Goal: Task Accomplishment & Management: Manage account settings

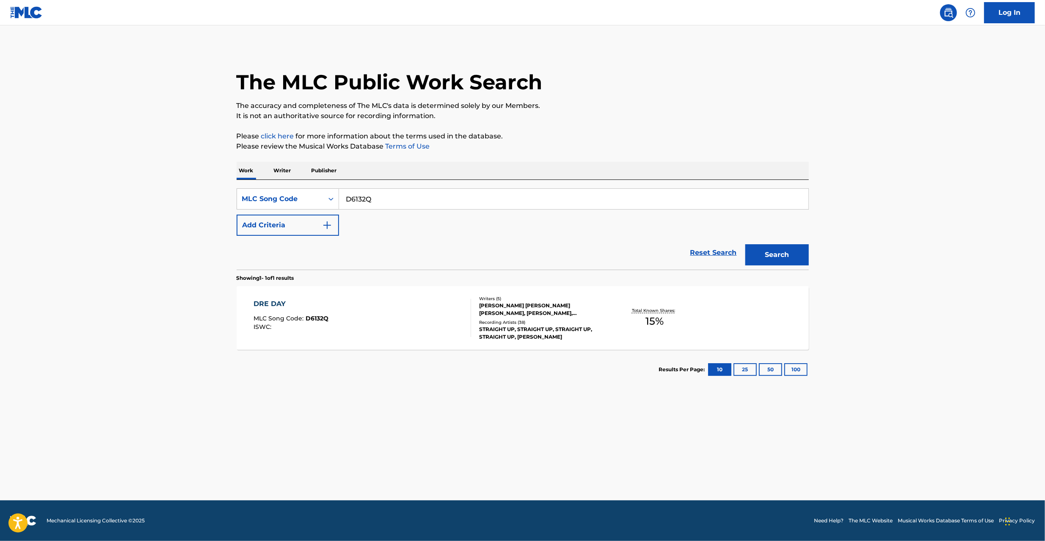
click at [500, 193] on input "D6132Q" at bounding box center [573, 199] width 469 height 20
paste input "UA83HC"
click at [793, 259] on button "Search" at bounding box center [776, 254] width 63 height 21
click at [415, 193] on input "UA83HC" at bounding box center [573, 199] width 469 height 20
click at [782, 258] on button "Search" at bounding box center [776, 254] width 63 height 21
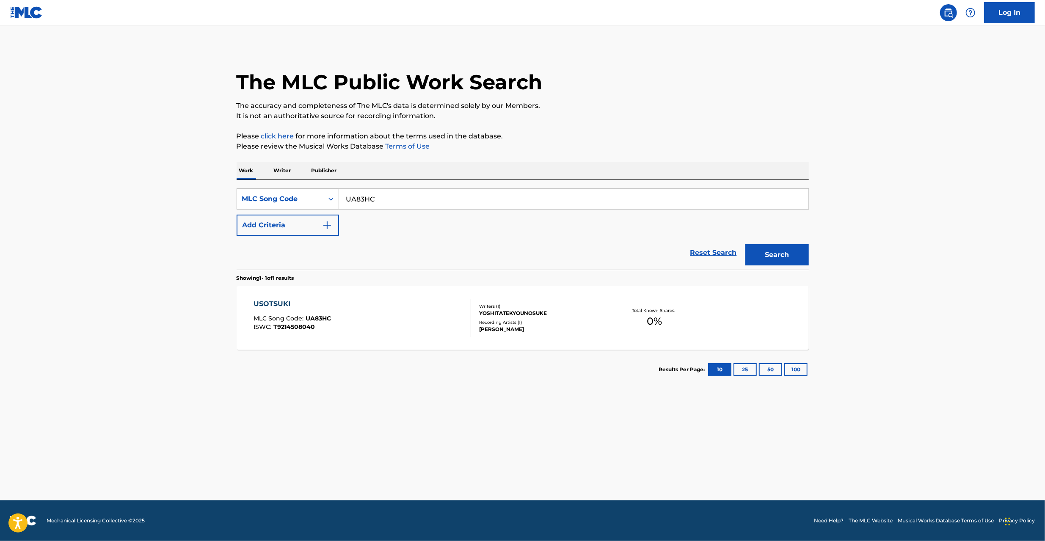
click at [507, 202] on input "UA83HC" at bounding box center [573, 199] width 469 height 20
paste input "TE80N4"
click at [745, 244] on button "Search" at bounding box center [776, 254] width 63 height 21
paste input "BC0VUS"
click at [745, 244] on button "Search" at bounding box center [776, 254] width 63 height 21
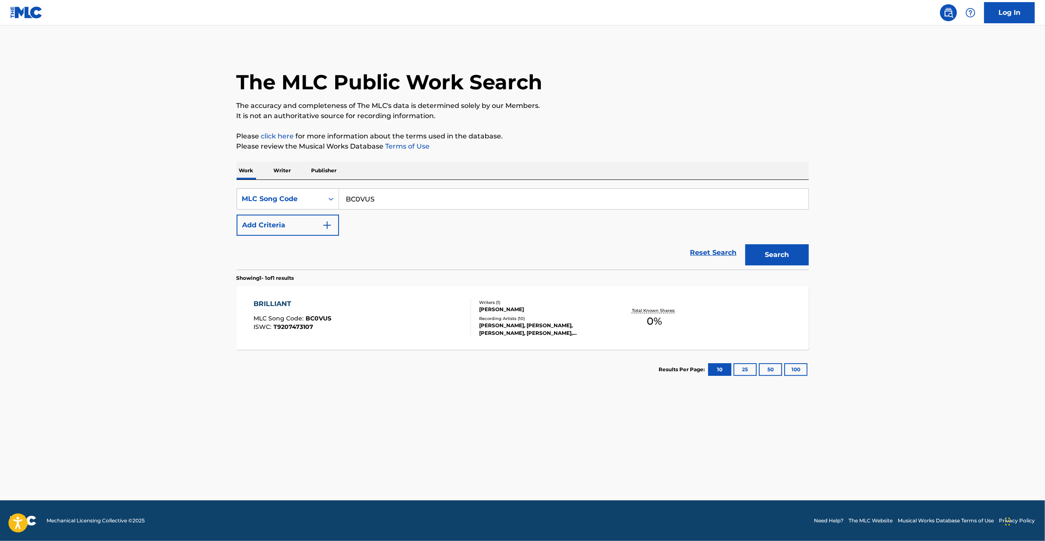
click at [745, 244] on button "Search" at bounding box center [776, 254] width 63 height 21
paste input "B3081"
type input "BB3081"
click at [745, 244] on button "Search" at bounding box center [776, 254] width 63 height 21
click at [457, 336] on div "BE YOURSELF! MLC Song Code : BB3081 ISWC :" at bounding box center [363, 318] width 218 height 38
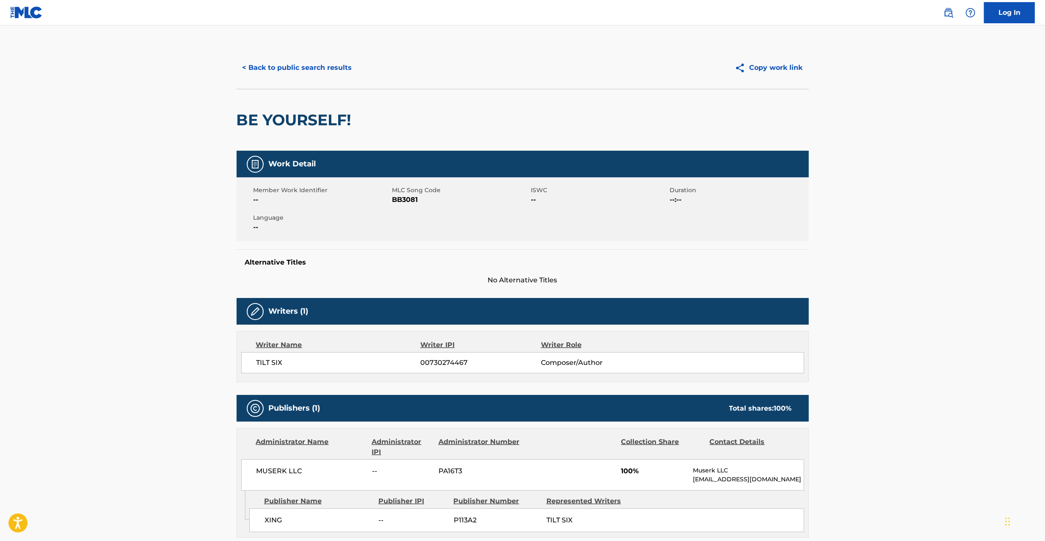
scroll to position [117, 0]
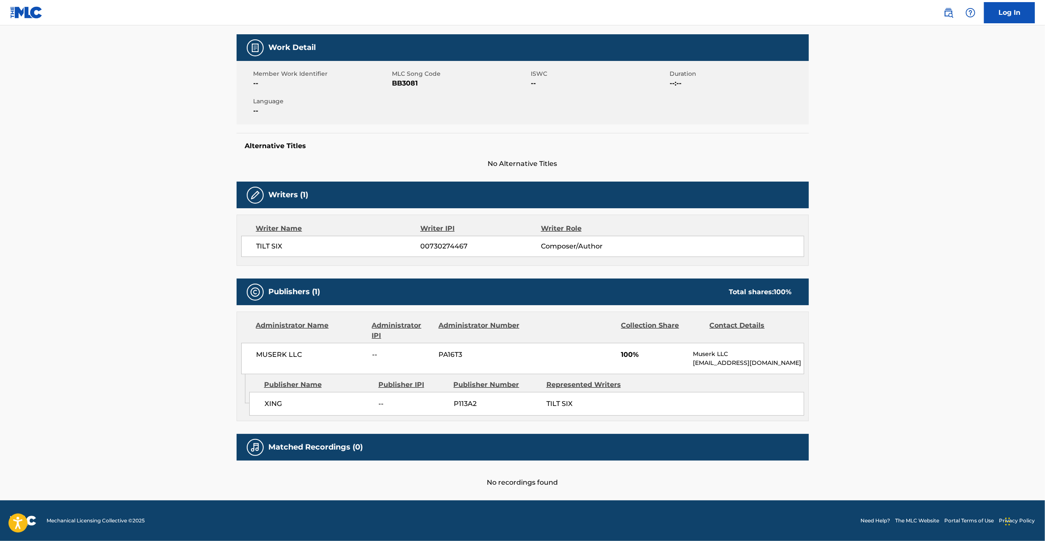
click at [275, 347] on div "MUSERK LLC -- PA16T3 100% Muserk LLC [EMAIL_ADDRESS][DOMAIN_NAME]" at bounding box center [522, 358] width 563 height 31
click at [274, 349] on div "MUSERK LLC -- PA16T3 100% Muserk LLC [EMAIL_ADDRESS][DOMAIN_NAME]" at bounding box center [522, 358] width 563 height 31
click at [279, 359] on span "MUSERK LLC" at bounding box center [312, 355] width 110 height 10
click at [279, 355] on span "MUSERK LLC" at bounding box center [312, 355] width 110 height 10
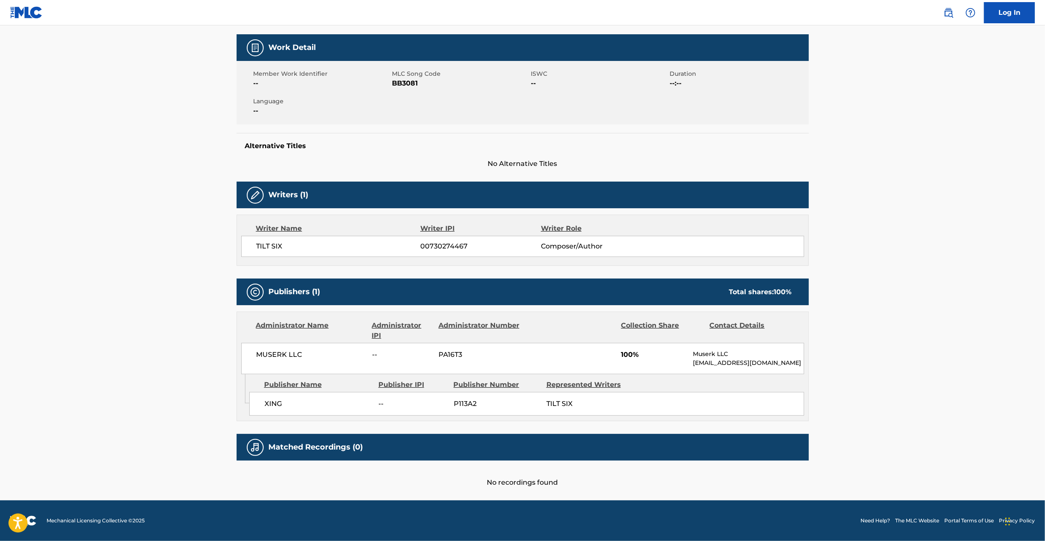
click at [276, 355] on span "MUSERK LLC" at bounding box center [312, 355] width 110 height 10
click at [292, 356] on span "MUSERK LLC" at bounding box center [312, 355] width 110 height 10
copy span "MUSERK LLC"
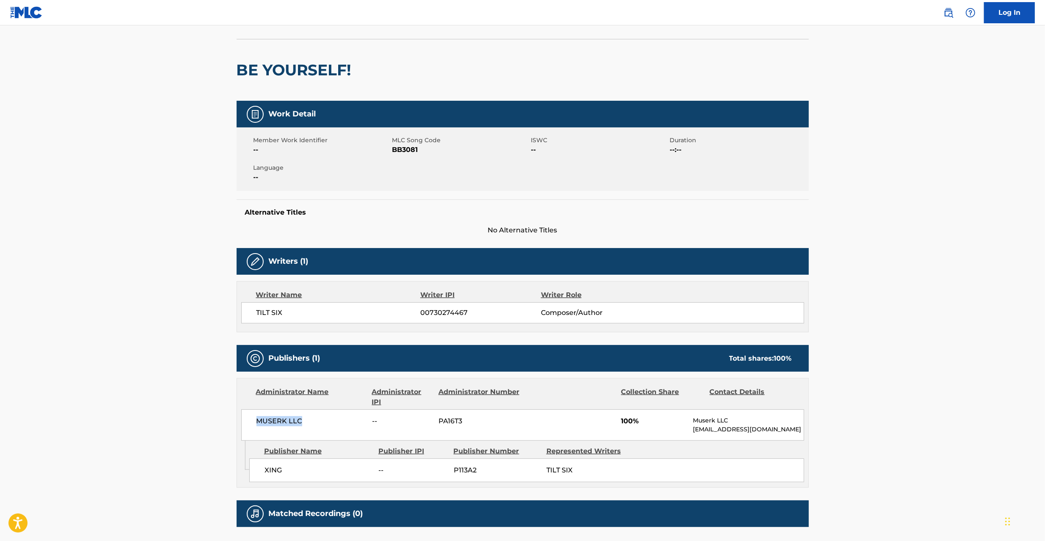
scroll to position [75, 0]
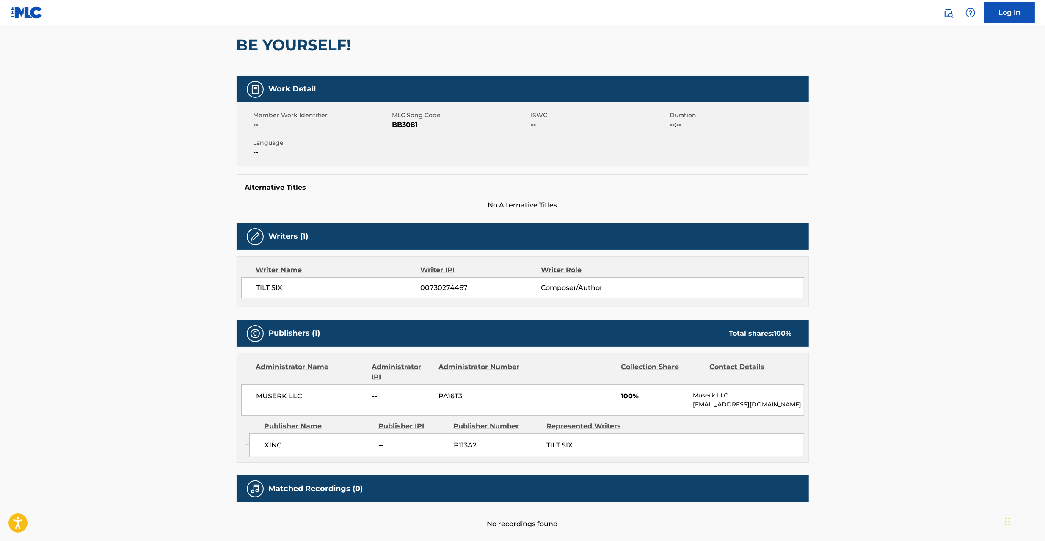
click at [271, 444] on span "XING" at bounding box center [319, 445] width 108 height 10
copy span "XING"
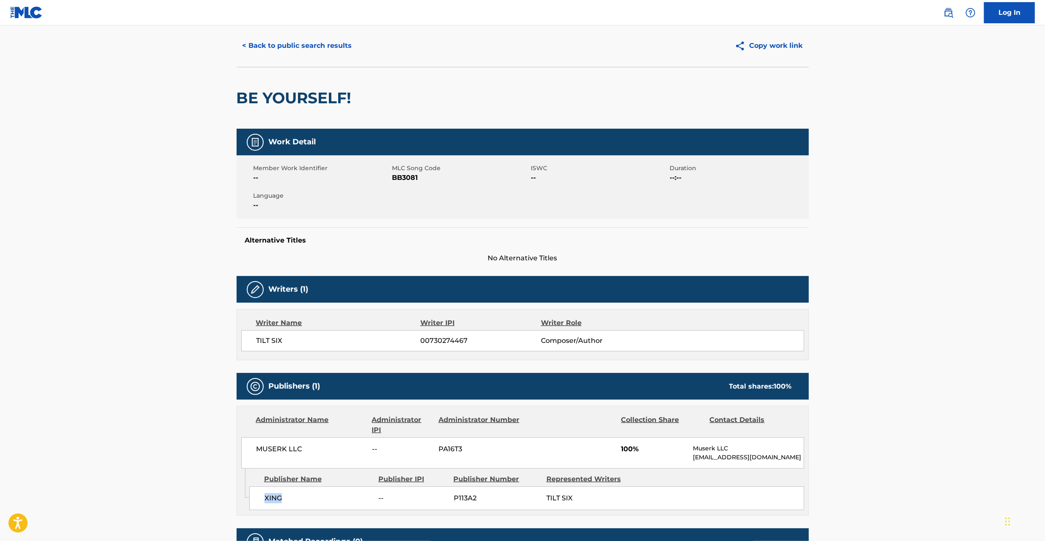
scroll to position [0, 0]
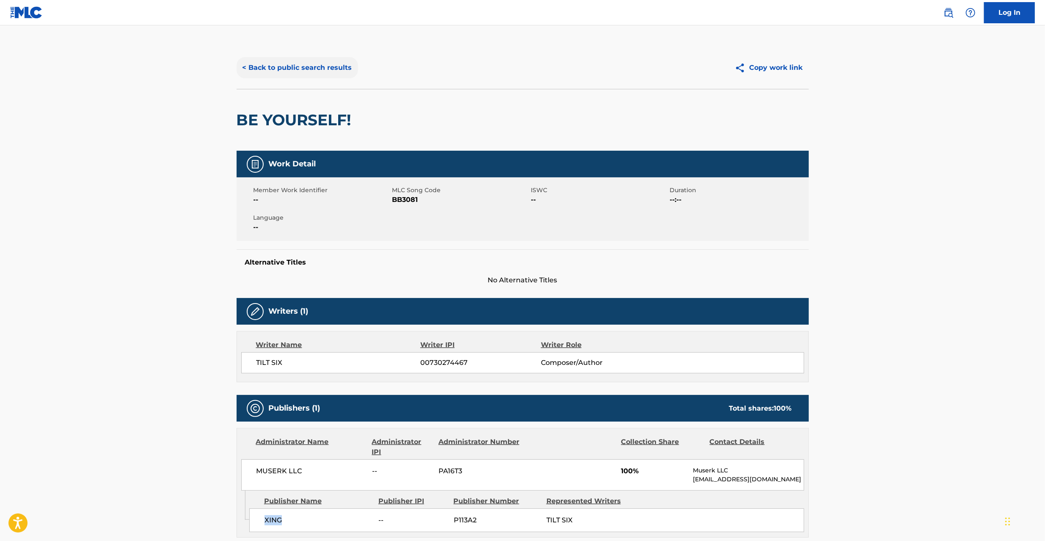
click at [335, 67] on button "< Back to public search results" at bounding box center [297, 67] width 121 height 21
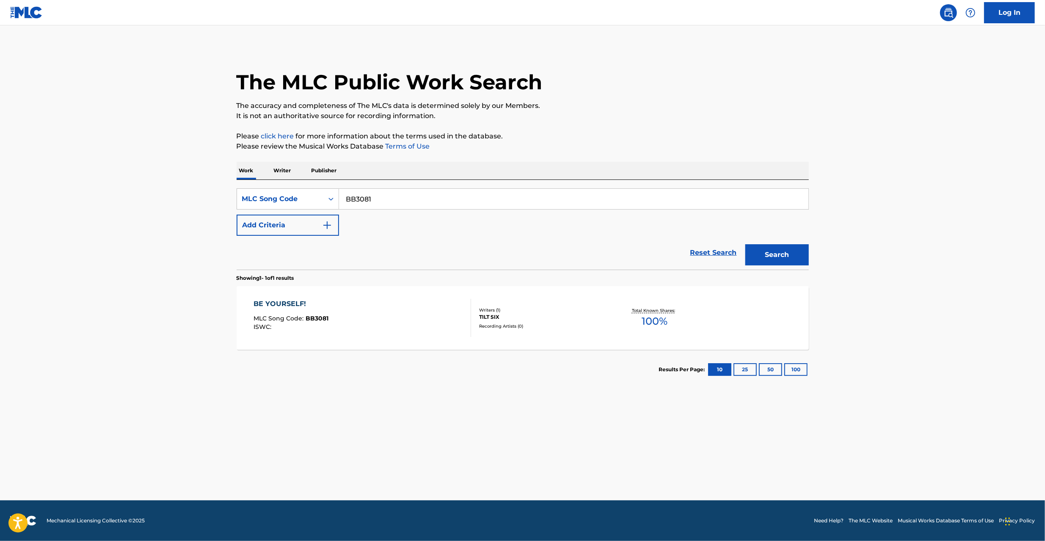
click at [366, 193] on input "BB3081" at bounding box center [573, 199] width 469 height 20
paste input "HB2H7T"
click at [745, 244] on button "Search" at bounding box center [776, 254] width 63 height 21
paste input "RA6WO2"
type input "RA6WO2"
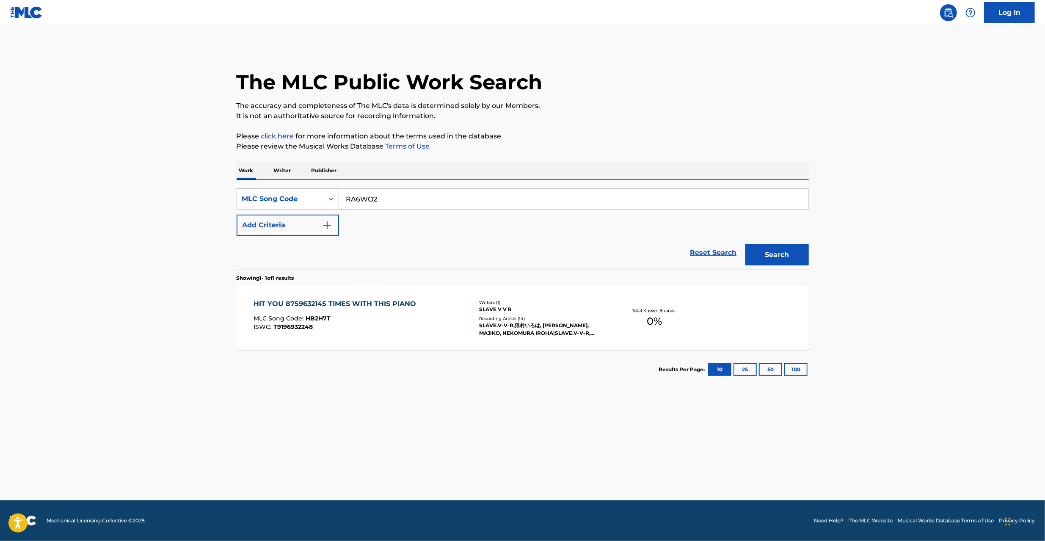
click at [745, 244] on button "Search" at bounding box center [776, 254] width 63 height 21
click at [375, 191] on input "RA6WO2" at bounding box center [573, 199] width 469 height 20
click at [448, 324] on div "REPEAT MLC Song Code : RA6WO2 ISWC : T9196924626" at bounding box center [363, 318] width 218 height 38
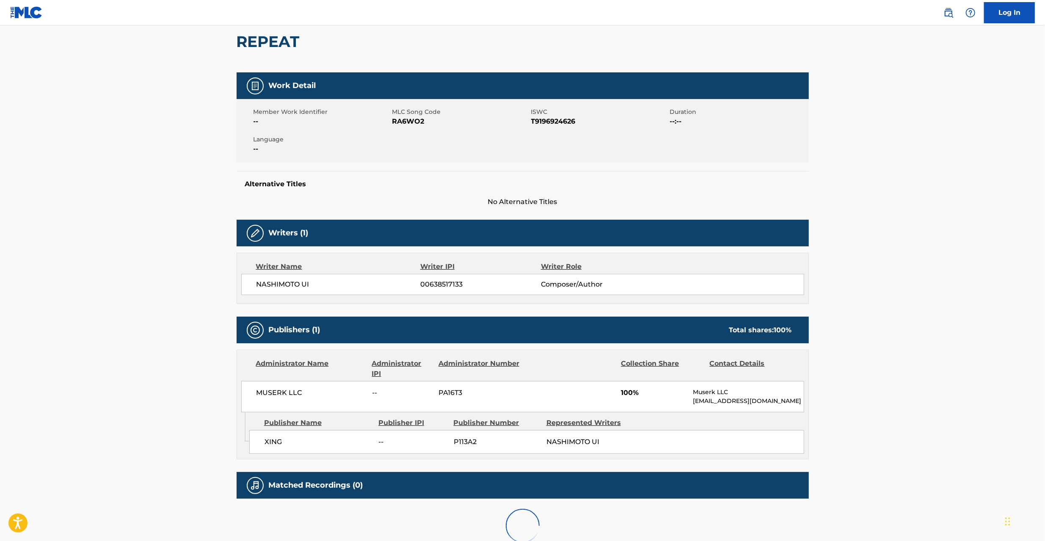
scroll to position [136, 0]
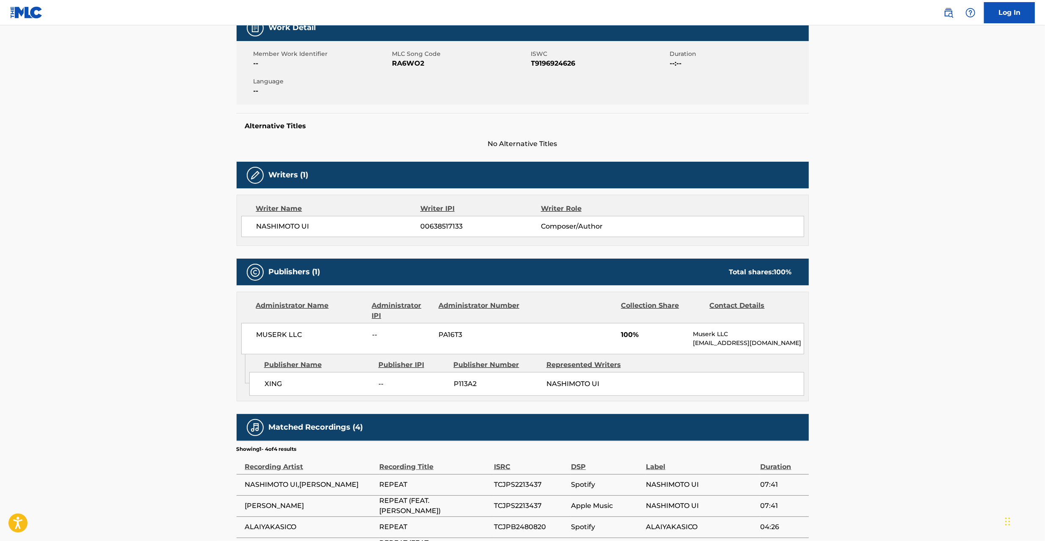
click at [268, 336] on span "MUSERK LLC" at bounding box center [312, 335] width 110 height 10
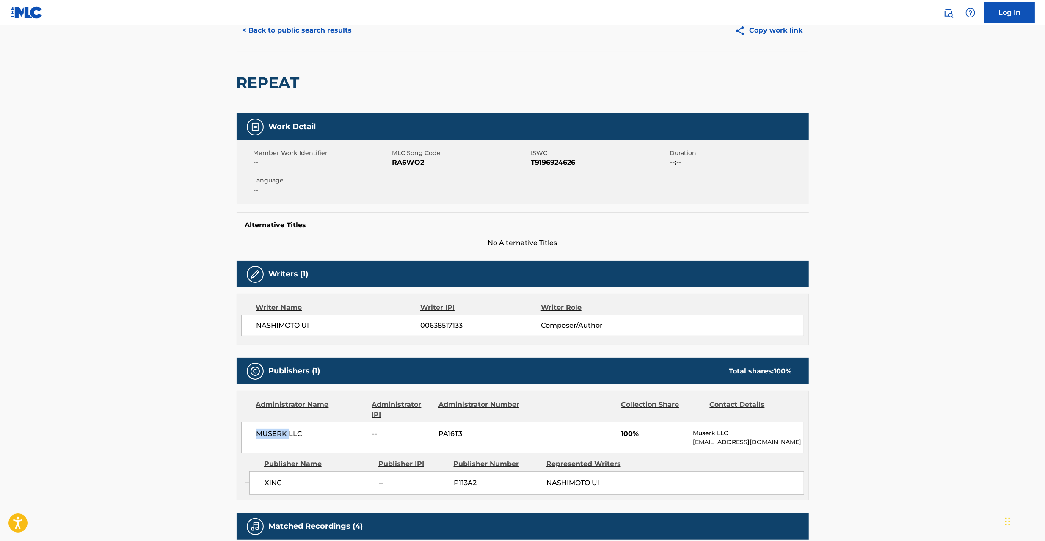
scroll to position [0, 0]
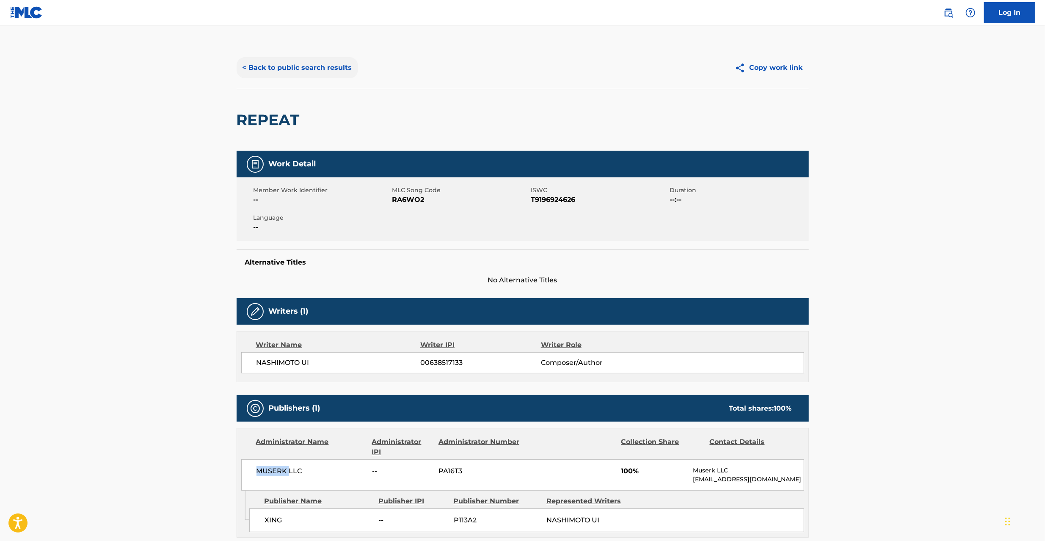
click at [283, 62] on button "< Back to public search results" at bounding box center [297, 67] width 121 height 21
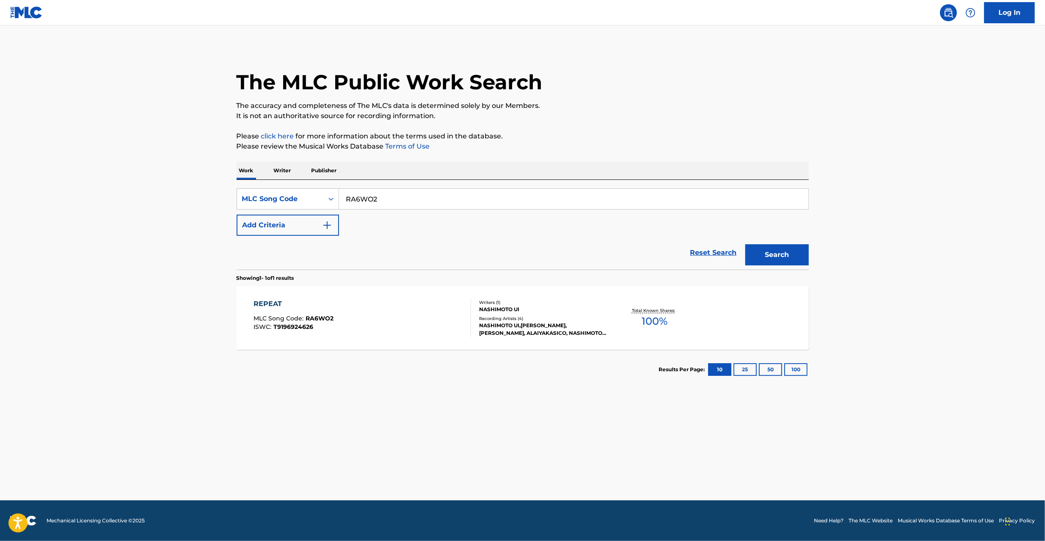
click at [399, 194] on input "RA6WO2" at bounding box center [573, 199] width 469 height 20
paste input "GA2EWX"
click at [786, 254] on button "Search" at bounding box center [776, 254] width 63 height 21
click at [416, 200] on input "GA2EWX" at bounding box center [573, 199] width 469 height 20
paste input "IC95FA"
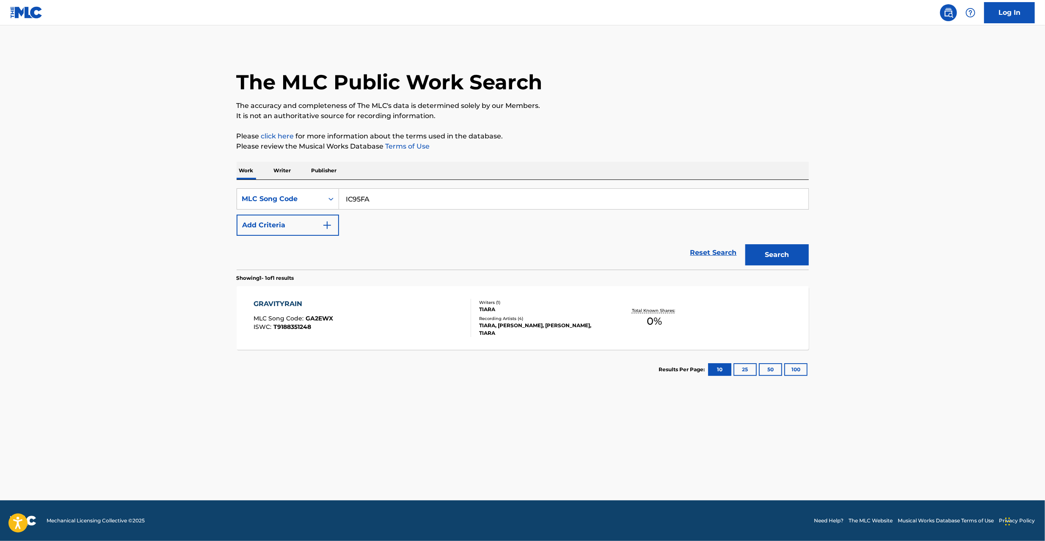
type input "IC95FA"
click at [745, 244] on button "Search" at bounding box center [776, 254] width 63 height 21
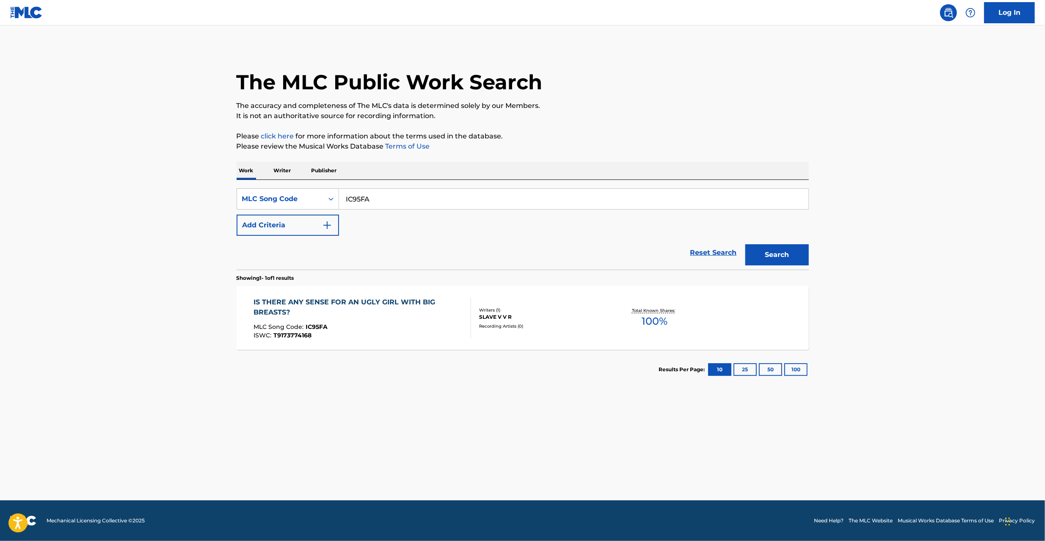
click at [433, 312] on div "IS THERE ANY SENSE FOR AN UGLY GIRL WITH BIG BREASTS?" at bounding box center [359, 307] width 210 height 20
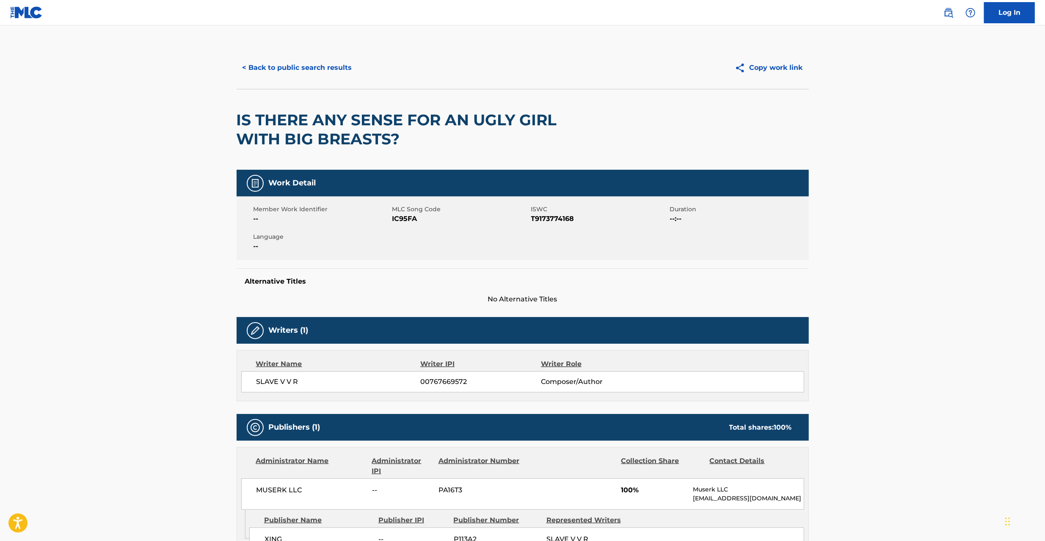
click at [312, 56] on div "< Back to public search results Copy work link" at bounding box center [523, 68] width 572 height 42
click at [314, 67] on button "< Back to public search results" at bounding box center [297, 67] width 121 height 21
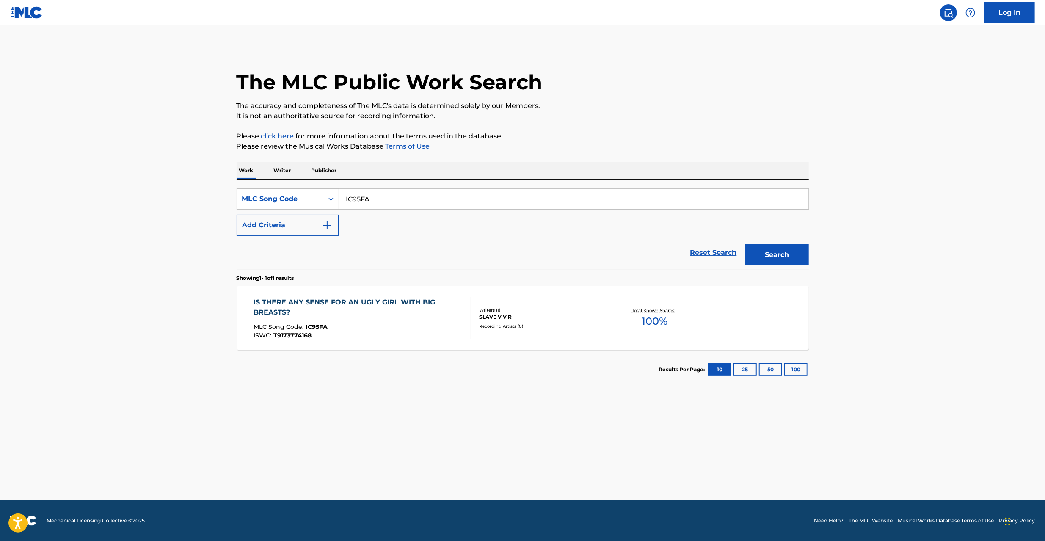
click at [385, 198] on input "IC95FA" at bounding box center [573, 199] width 469 height 20
paste input "SB32AK"
click at [745, 244] on button "Search" at bounding box center [776, 254] width 63 height 21
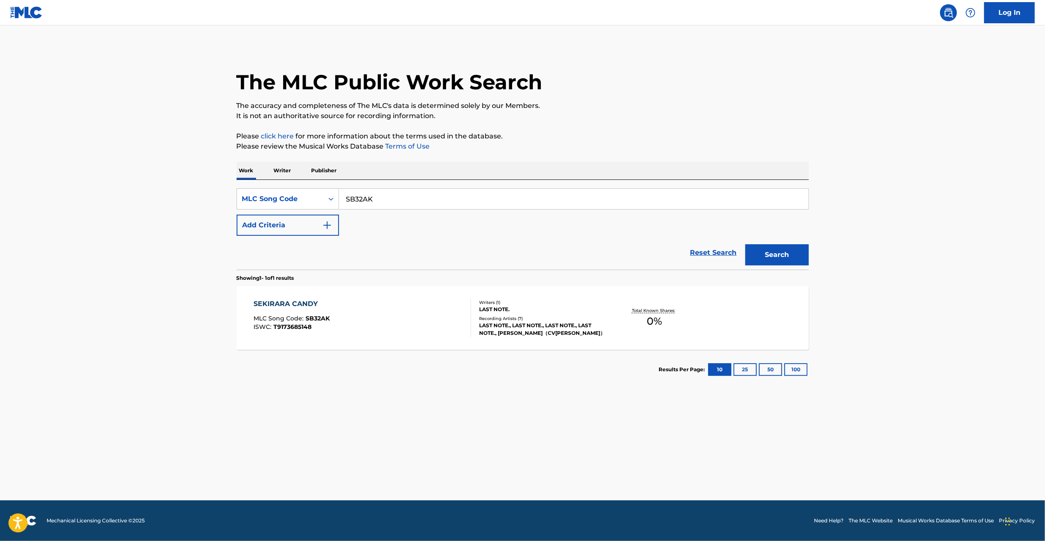
paste input "OC5FJ2"
click at [745, 244] on button "Search" at bounding box center [776, 254] width 63 height 21
paste input "MB7VBR"
click at [745, 244] on button "Search" at bounding box center [776, 254] width 63 height 21
paste input "IC95OT"
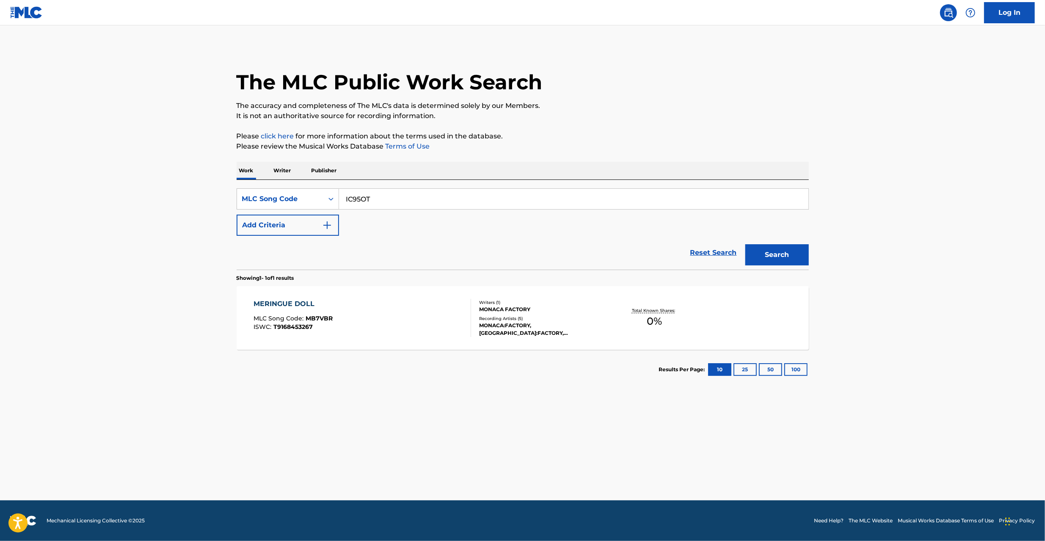
click at [745, 244] on button "Search" at bounding box center [776, 254] width 63 height 21
paste input "SB3MYH"
click at [745, 244] on button "Search" at bounding box center [776, 254] width 63 height 21
paste input "LA6YMD"
click at [745, 244] on button "Search" at bounding box center [776, 254] width 63 height 21
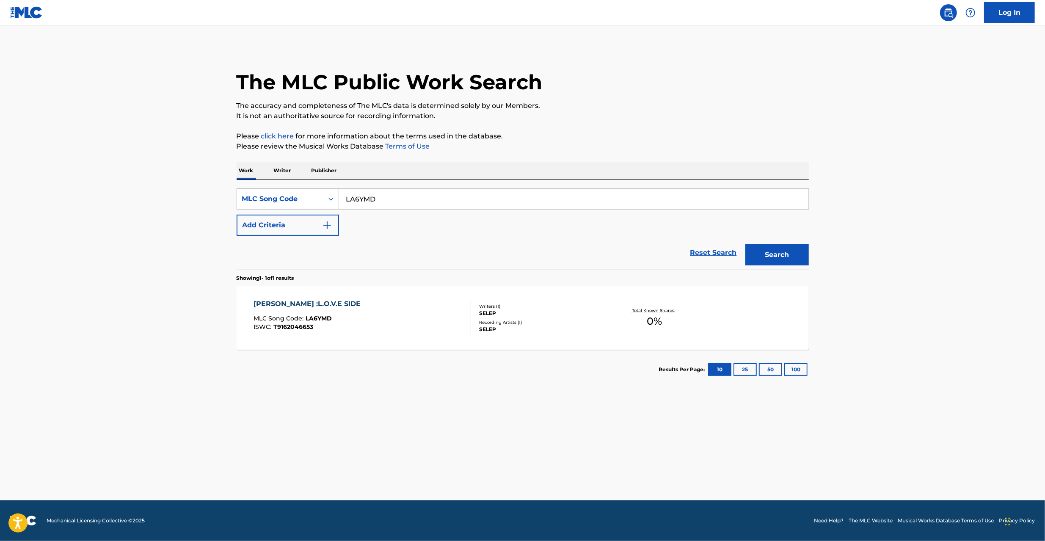
paste input "SB311Y"
click at [745, 244] on button "Search" at bounding box center [776, 254] width 63 height 21
paste input "FT2"
click at [745, 244] on button "Search" at bounding box center [776, 254] width 63 height 21
paste input "M4"
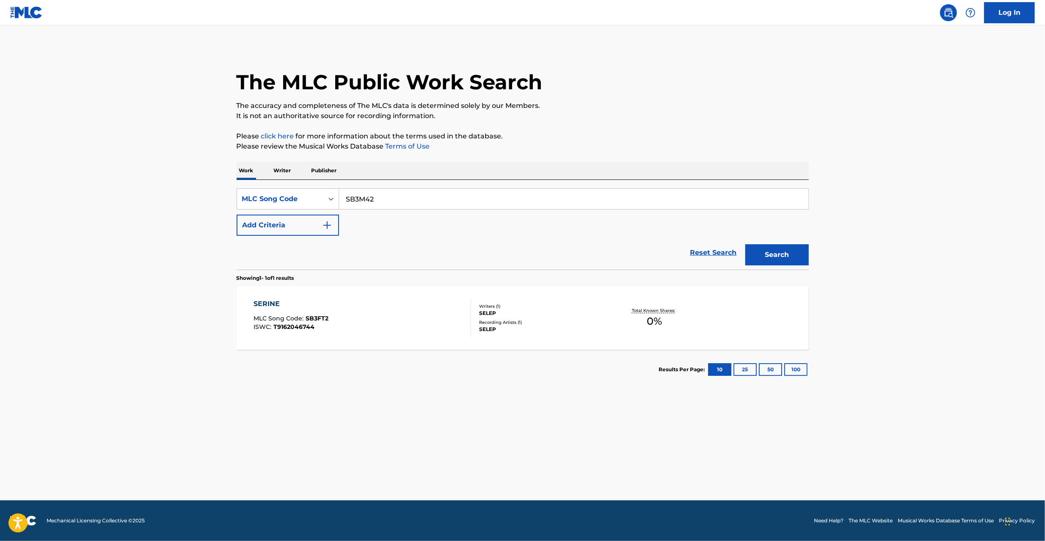
click at [745, 244] on button "Search" at bounding box center [776, 254] width 63 height 21
click at [485, 200] on input "SB3M42" at bounding box center [573, 199] width 469 height 20
paste input "1ZB"
click at [745, 244] on button "Search" at bounding box center [776, 254] width 63 height 21
paste input "UA83C4"
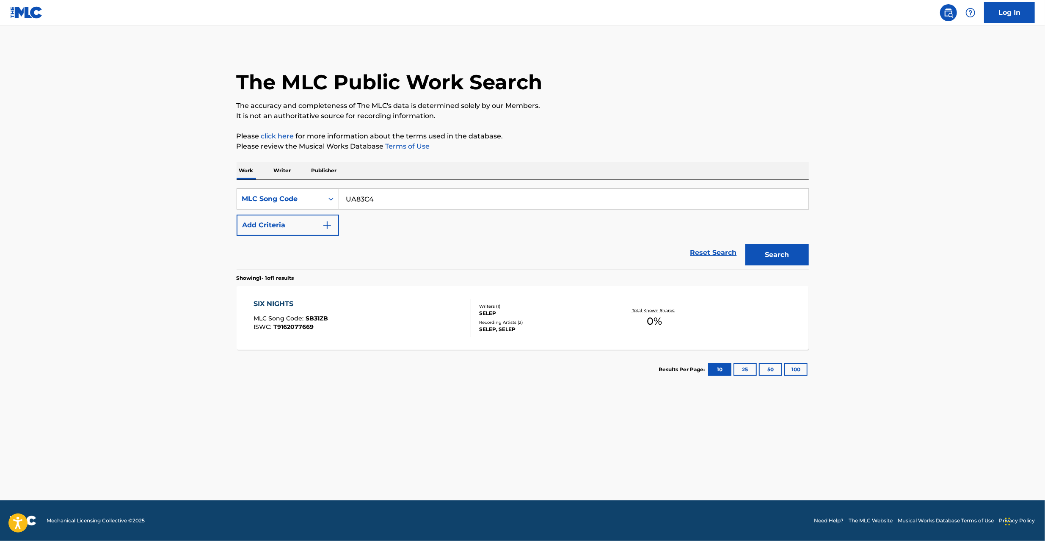
click at [745, 244] on button "Search" at bounding box center [776, 254] width 63 height 21
paste input "WB9YSM"
click at [745, 244] on button "Search" at bounding box center [776, 254] width 63 height 21
paste input "KF3GFA"
click at [745, 244] on button "Search" at bounding box center [776, 254] width 63 height 21
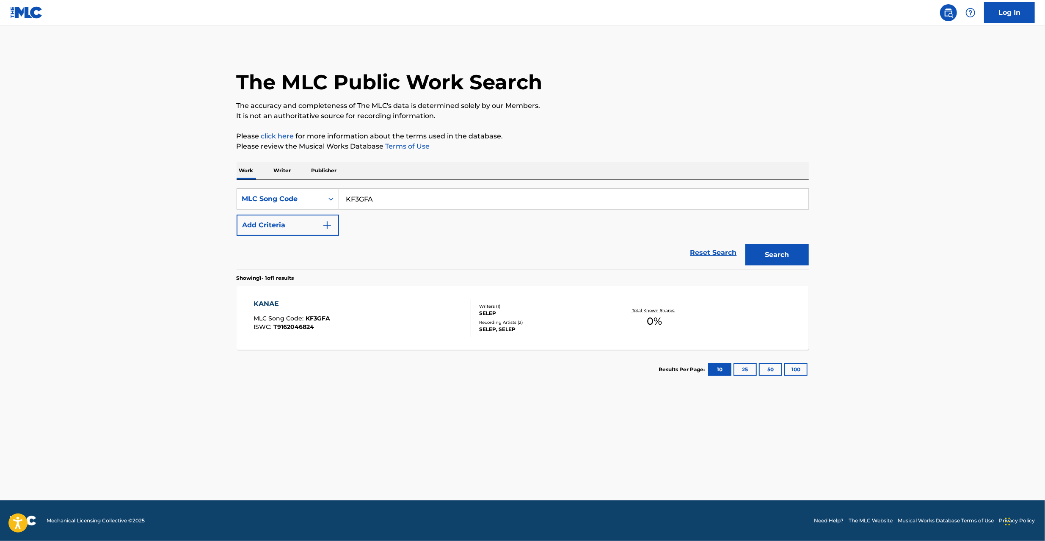
paste input "GA2EYC"
click at [745, 244] on button "Search" at bounding box center [776, 254] width 63 height 21
paste input "EA083F"
click at [745, 244] on button "Search" at bounding box center [776, 254] width 63 height 21
paste input "LA6YHH"
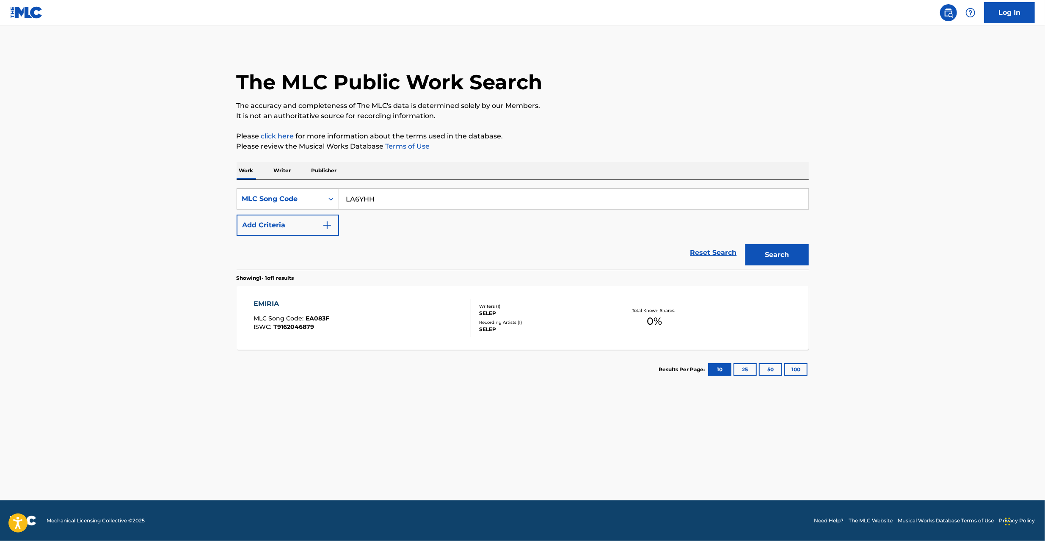
click at [745, 244] on button "Search" at bounding box center [776, 254] width 63 height 21
paste input "HB2IEM"
click at [745, 244] on button "Search" at bounding box center [776, 254] width 63 height 21
paste input "DA8FN3"
click at [745, 244] on button "Search" at bounding box center [776, 254] width 63 height 21
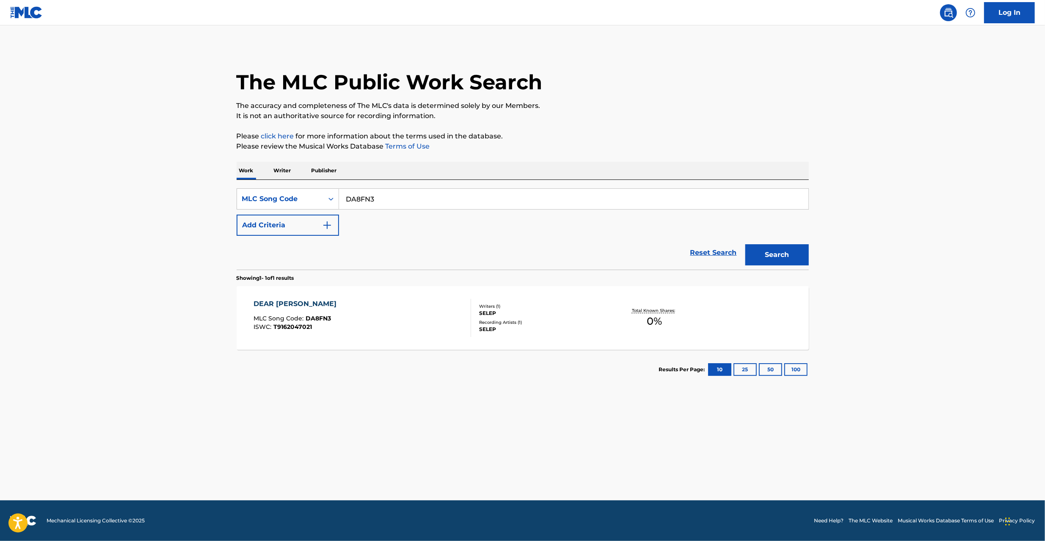
paste input "CA9IKC"
click at [745, 244] on button "Search" at bounding box center [776, 254] width 63 height 21
paste input "TE86JX"
click at [745, 244] on button "Search" at bounding box center [776, 254] width 63 height 21
paste input "NC7PWZ"
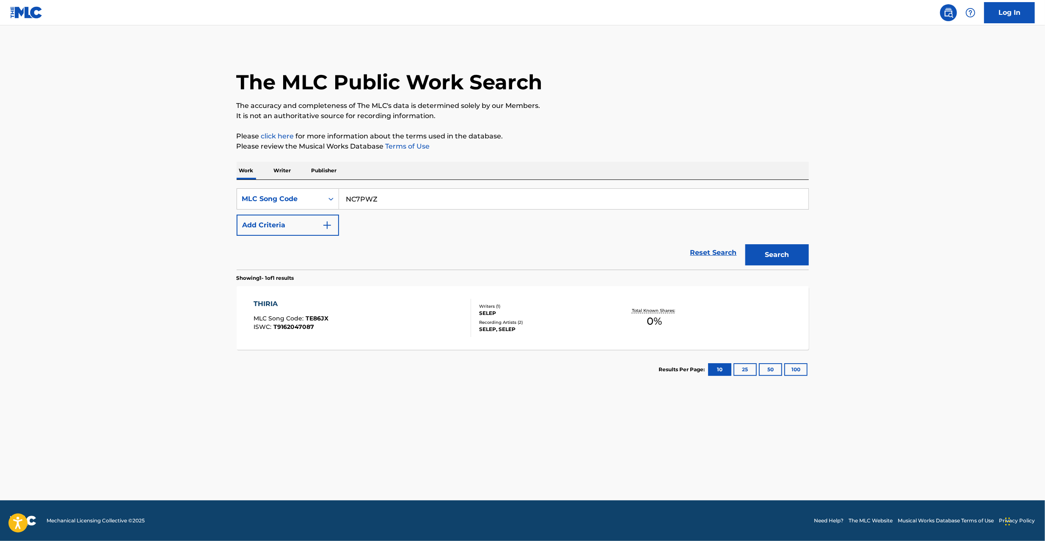
click at [745, 244] on button "Search" at bounding box center [776, 254] width 63 height 21
paste input "MA"
click at [745, 244] on button "Search" at bounding box center [776, 254] width 63 height 21
paste input "LA6YFR"
click at [745, 244] on button "Search" at bounding box center [776, 254] width 63 height 21
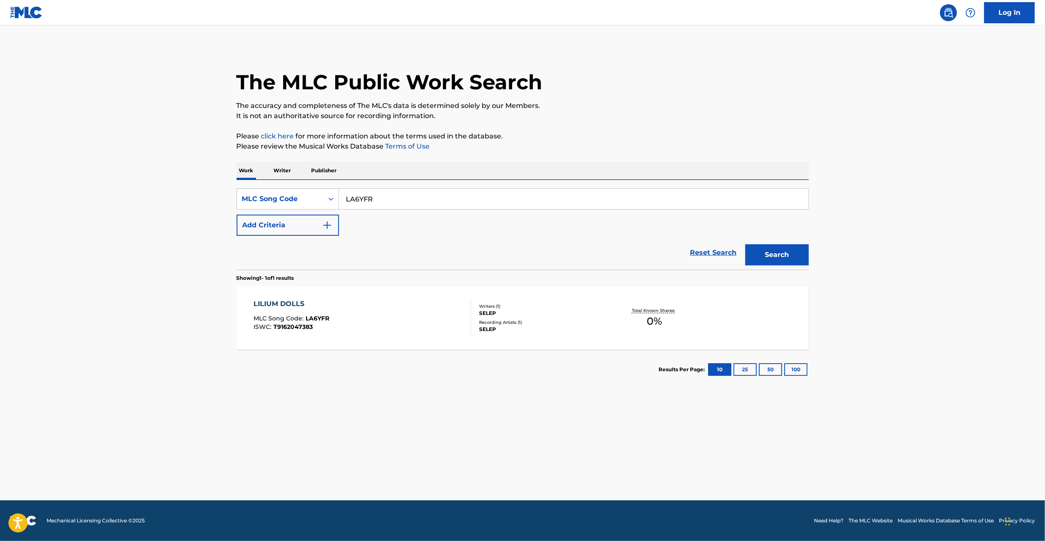
paste input "AB7SBH"
click at [745, 244] on button "Search" at bounding box center [776, 254] width 63 height 21
paste input "CA9A2V"
click at [745, 244] on button "Search" at bounding box center [776, 254] width 63 height 21
paste input "TE8U1I"
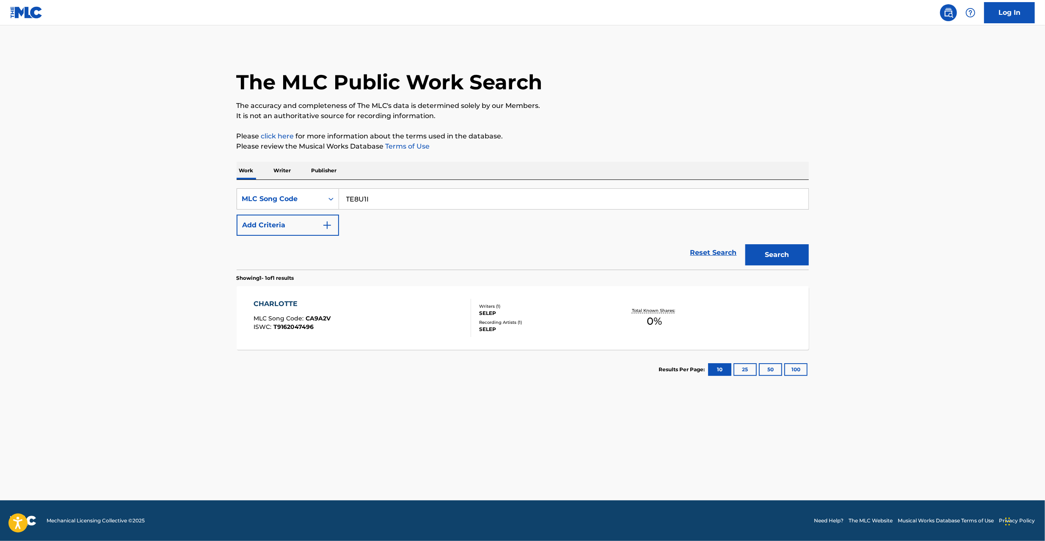
click at [745, 244] on button "Search" at bounding box center [776, 254] width 63 height 21
paste input "SB3M8D"
click at [745, 244] on button "Search" at bounding box center [776, 254] width 63 height 21
paste input "BC0OFN"
click at [745, 244] on button "Search" at bounding box center [776, 254] width 63 height 21
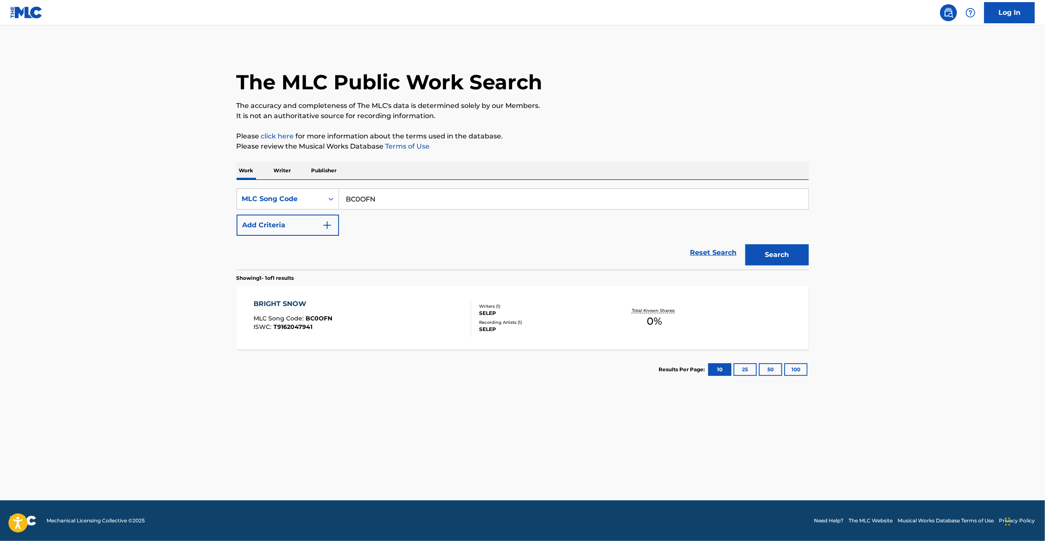
paste input "VLJ"
click at [745, 244] on button "Search" at bounding box center [776, 254] width 63 height 21
paste input "KF3GB4"
click at [745, 244] on button "Search" at bounding box center [776, 254] width 63 height 21
paste input "FE97O9"
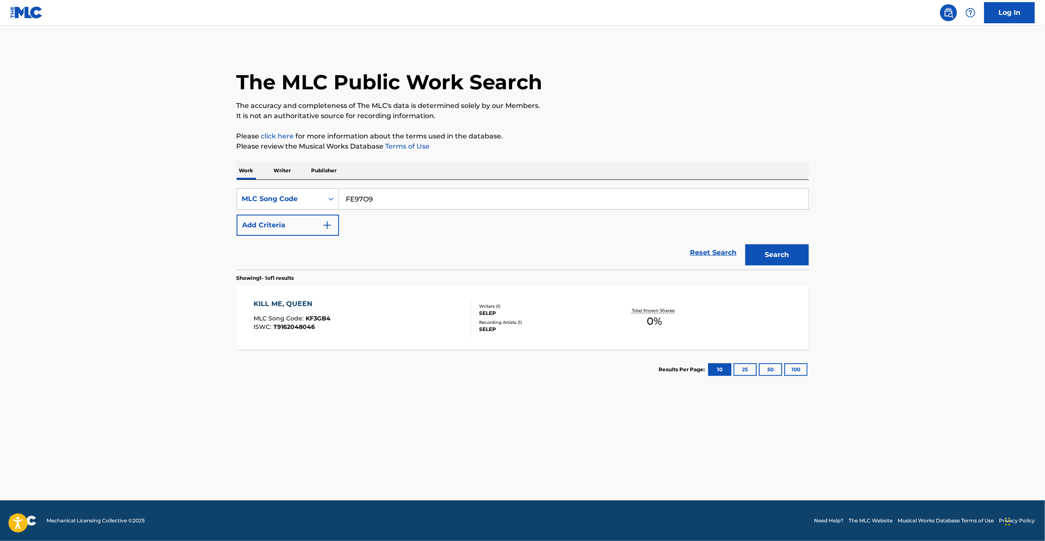
click at [745, 244] on button "Search" at bounding box center [776, 254] width 63 height 21
paste input "SB3UFC"
click at [745, 244] on button "Search" at bounding box center [776, 254] width 63 height 21
paste input "DA777J"
click at [745, 244] on button "Search" at bounding box center [776, 254] width 63 height 21
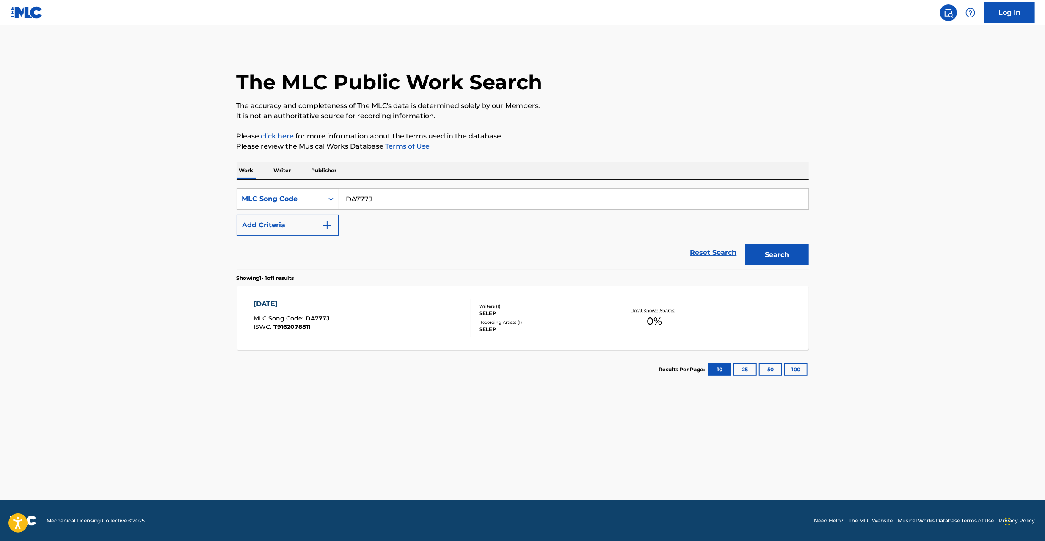
paste input "SB3FVQ"
click at [745, 244] on button "Search" at bounding box center [776, 254] width 63 height 21
paste input "BC0VSW"
click at [745, 244] on button "Search" at bounding box center [776, 254] width 63 height 21
paste input "EA081R"
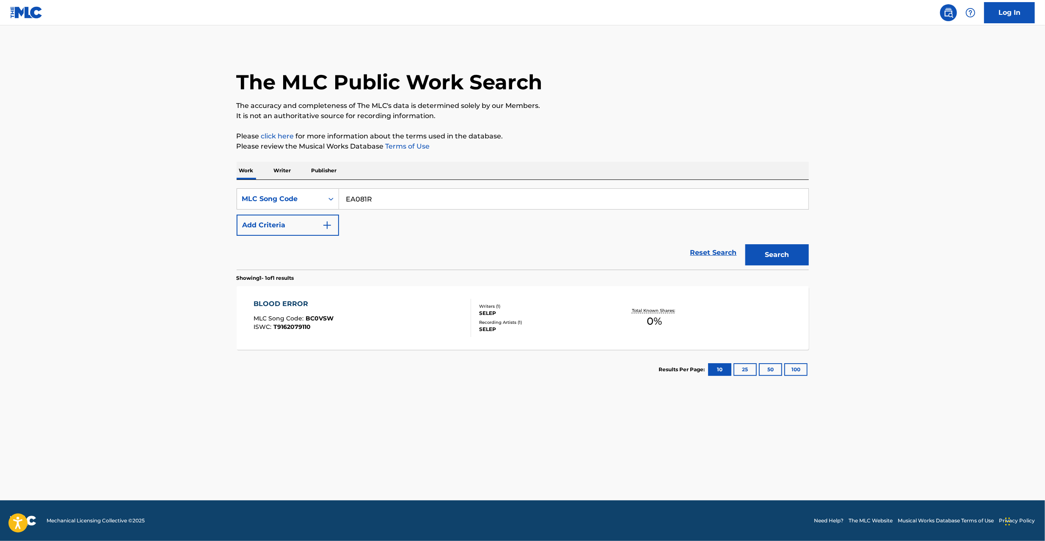
click at [745, 244] on button "Search" at bounding box center [776, 254] width 63 height 21
paste input "4Q"
click at [745, 244] on button "Search" at bounding box center [776, 254] width 63 height 21
click at [508, 200] on input "EA084Q" at bounding box center [573, 199] width 469 height 20
paste input "CA9IL1"
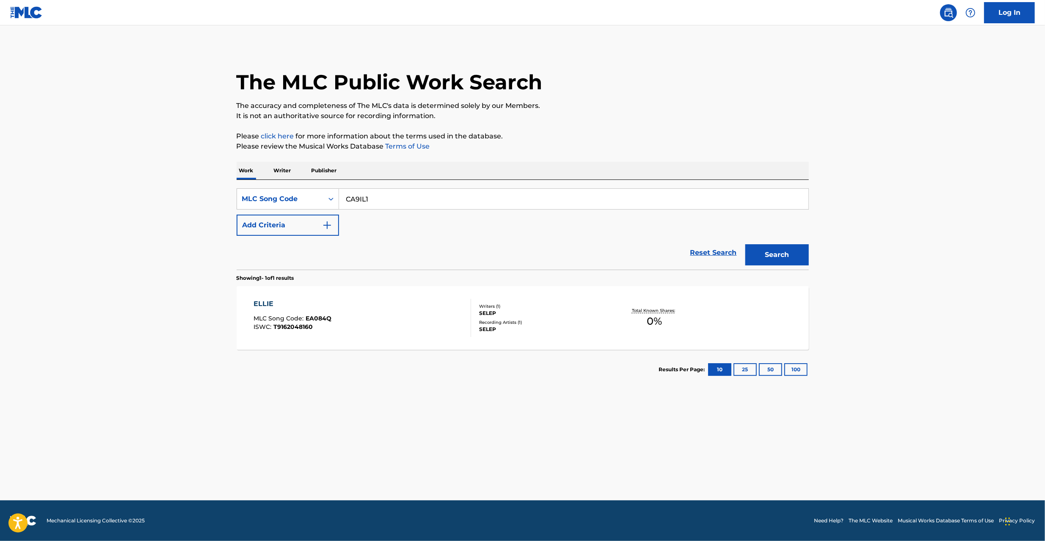
click at [745, 244] on button "Search" at bounding box center [776, 254] width 63 height 21
paste input "RA6WP4"
click at [745, 244] on button "Search" at bounding box center [776, 254] width 63 height 21
paste input "AB7ZM9"
click at [745, 244] on button "Search" at bounding box center [776, 254] width 63 height 21
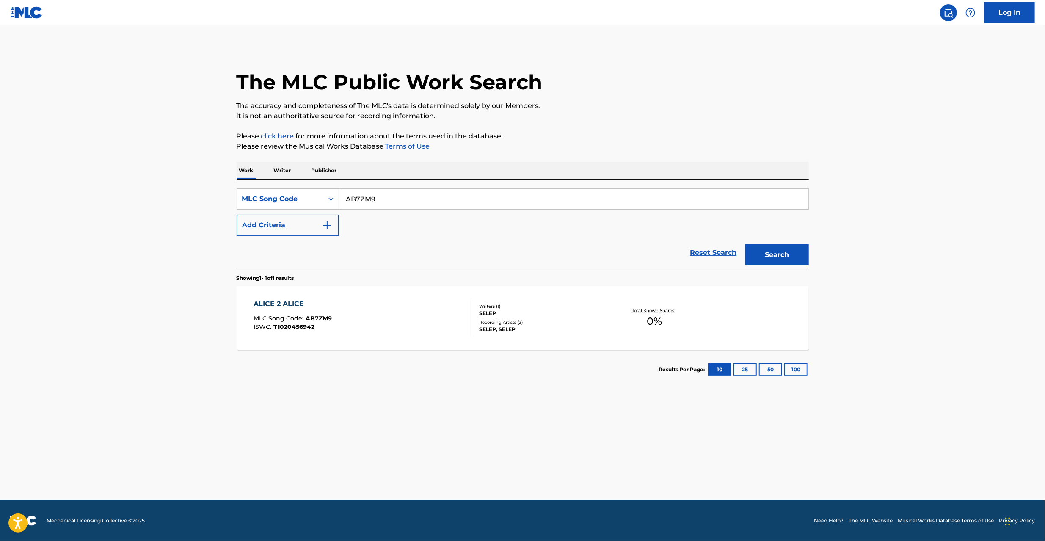
paste input "SB3FSH"
click at [745, 244] on button "Search" at bounding box center [776, 254] width 63 height 21
paste input "UA83GM"
click at [745, 244] on button "Search" at bounding box center [776, 254] width 63 height 21
paste input "MB7N8V"
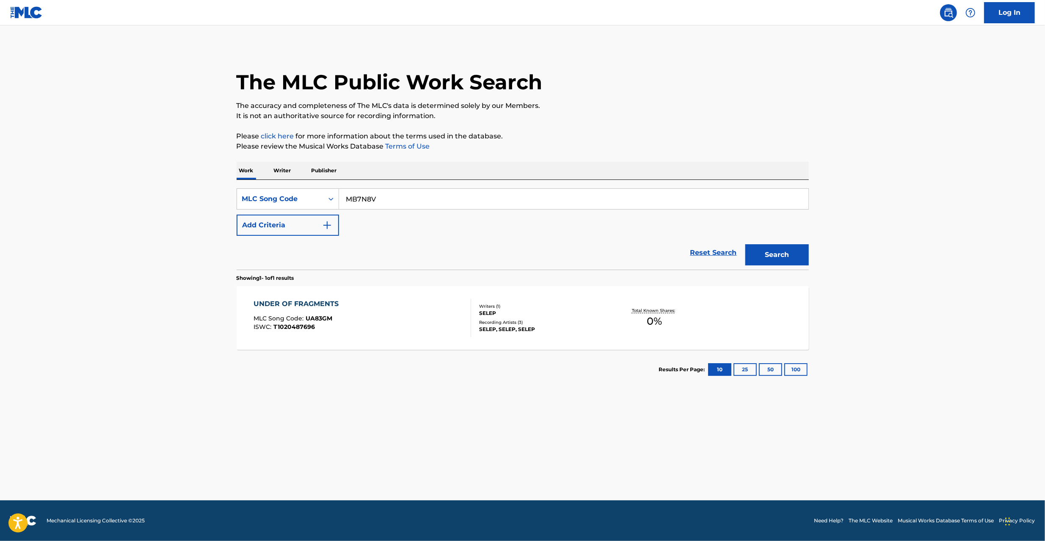
click at [745, 244] on button "Search" at bounding box center [776, 254] width 63 height 21
paste input "LA65V6"
click at [745, 244] on button "Search" at bounding box center [776, 254] width 63 height 21
paste input "EA081I"
click at [745, 244] on button "Search" at bounding box center [776, 254] width 63 height 21
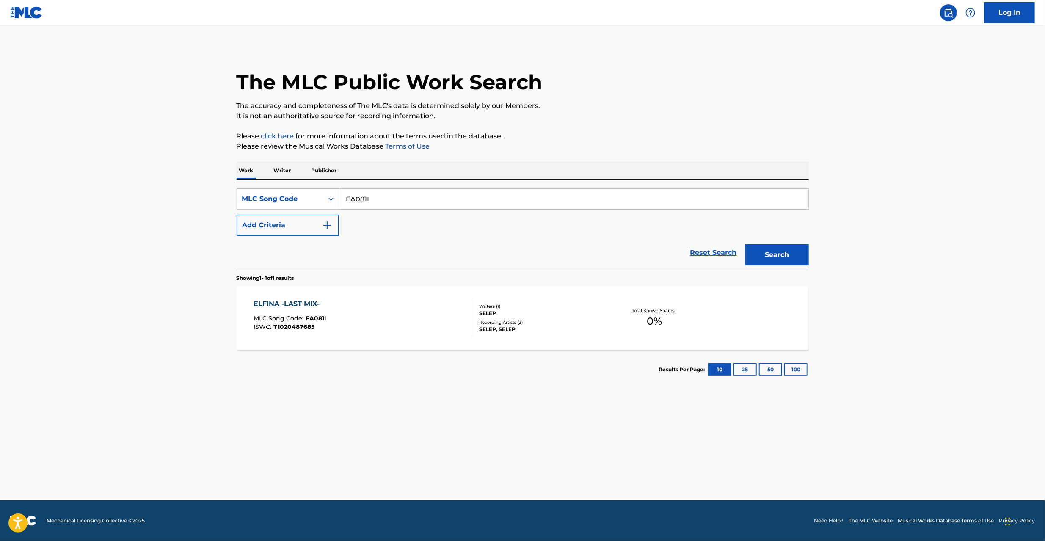
click at [546, 200] on input "EA081I" at bounding box center [573, 199] width 469 height 20
paste input "CA9A78"
click at [745, 244] on button "Search" at bounding box center [776, 254] width 63 height 21
paste input "AB7ZCD"
click at [745, 244] on button "Search" at bounding box center [776, 254] width 63 height 21
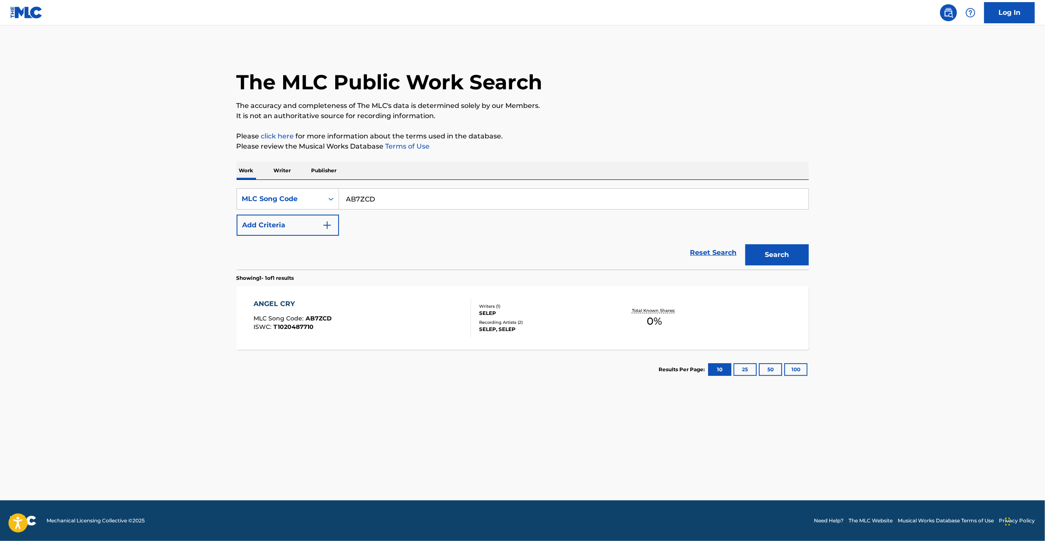
paste input "KF3NJ4"
click at [745, 244] on button "Search" at bounding box center [776, 254] width 63 height 21
paste input "HB2IBM"
click at [745, 244] on button "Search" at bounding box center [776, 254] width 63 height 21
click at [402, 197] on input "HB2IBM" at bounding box center [573, 199] width 469 height 20
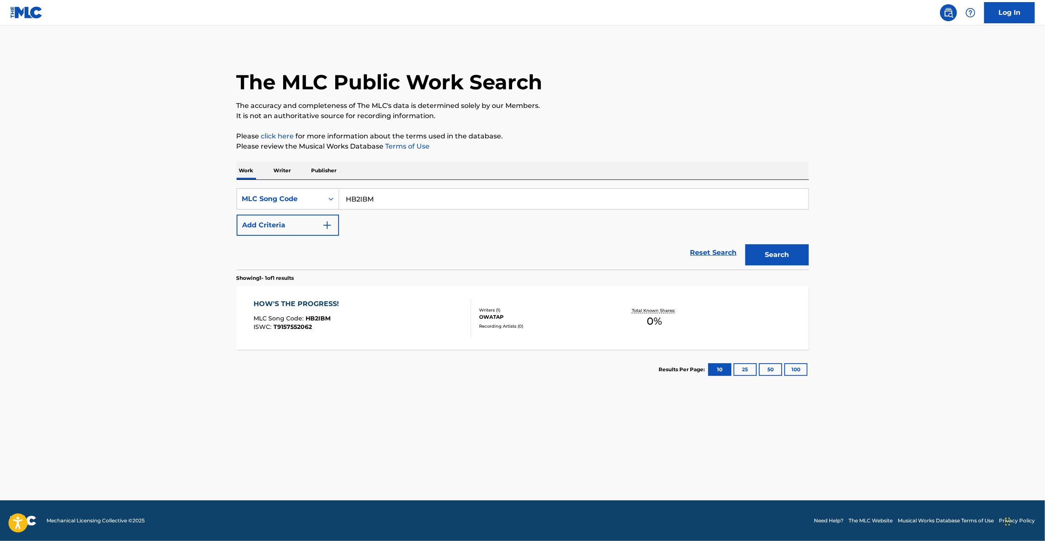
paste input "TE9CYP"
click at [745, 244] on button "Search" at bounding box center [776, 254] width 63 height 21
paste input "PE858V"
click at [745, 244] on button "Search" at bounding box center [776, 254] width 63 height 21
paste input "FE99B4"
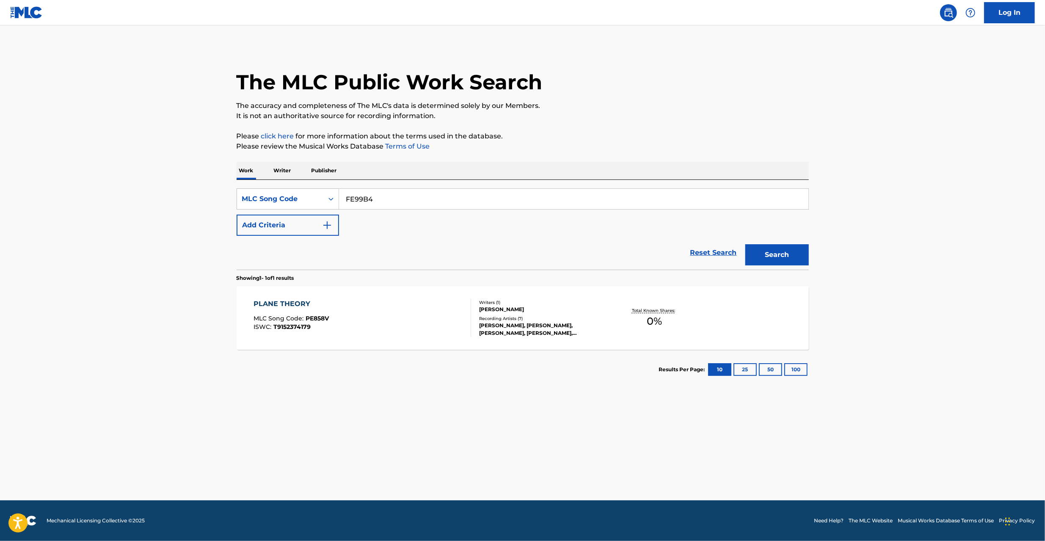
click at [745, 244] on button "Search" at bounding box center [776, 254] width 63 height 21
paste input "CA9A45"
click at [745, 244] on button "Search" at bounding box center [776, 254] width 63 height 21
paste input "EA1GA3"
click at [745, 244] on button "Search" at bounding box center [776, 254] width 63 height 21
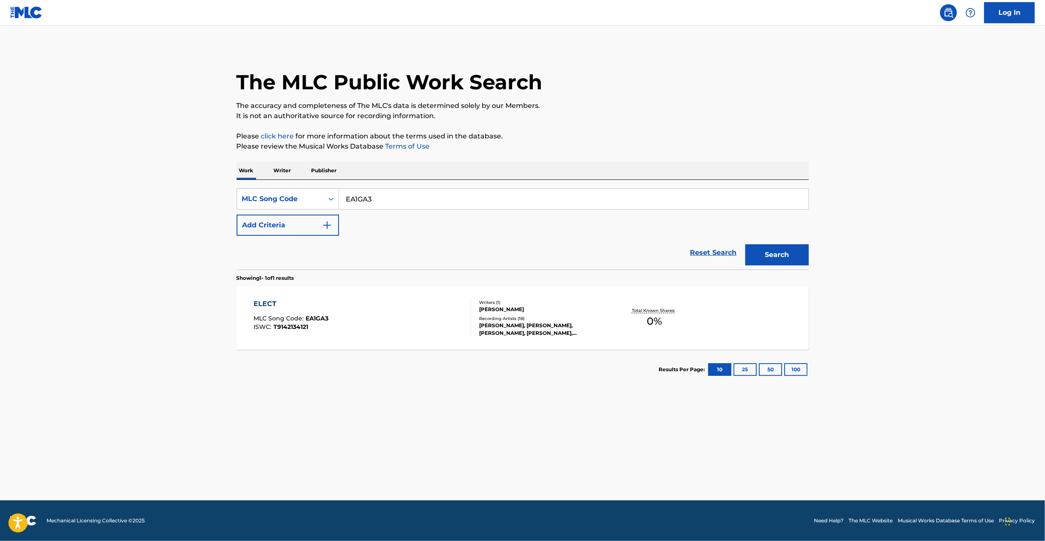
paste input "GA2EZQ"
click at [745, 244] on button "Search" at bounding box center [776, 254] width 63 height 21
paste input "WA7ZJP"
click at [745, 244] on button "Search" at bounding box center [776, 254] width 63 height 21
paste input "RA6WOM"
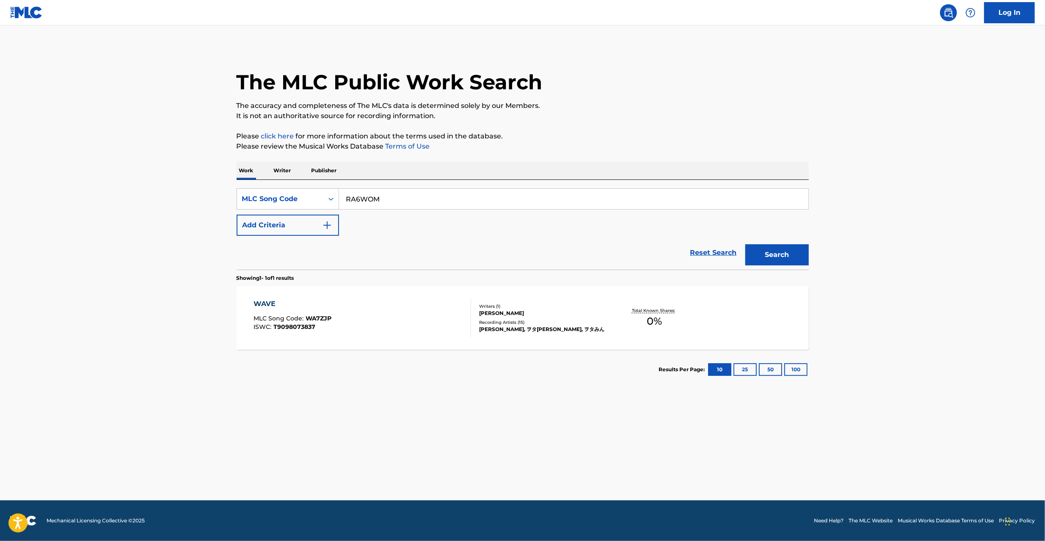
click at [745, 244] on button "Search" at bounding box center [776, 254] width 63 height 21
paste input "HB2H8K"
click at [745, 244] on button "Search" at bounding box center [776, 254] width 63 height 21
paste input "FE97F1"
click at [745, 244] on button "Search" at bounding box center [776, 254] width 63 height 21
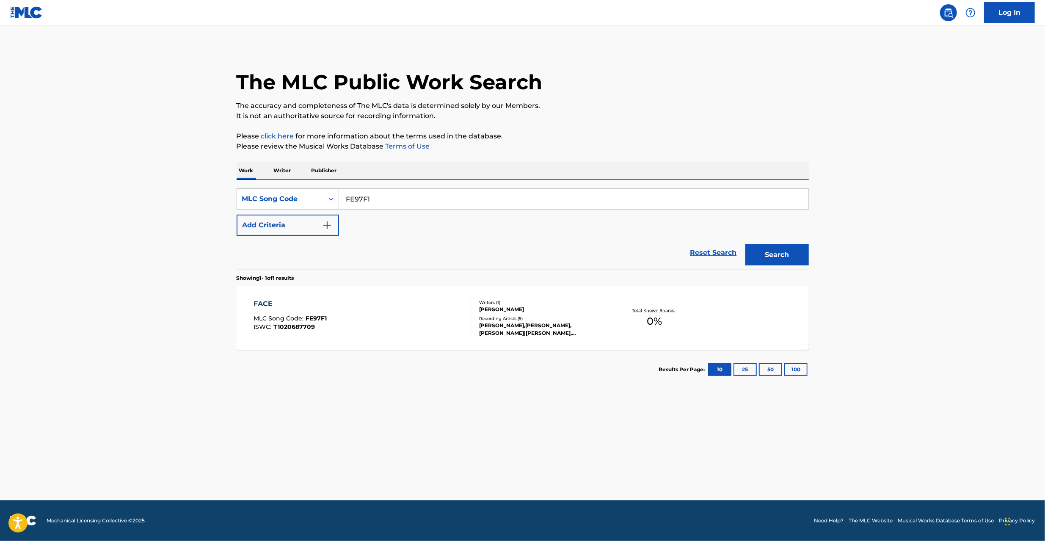
paste input "JC2ZC9"
click at [745, 244] on button "Search" at bounding box center [776, 254] width 63 height 21
paste input "EA0865"
click at [745, 244] on button "Search" at bounding box center [776, 254] width 63 height 21
paste input "KF3GBV"
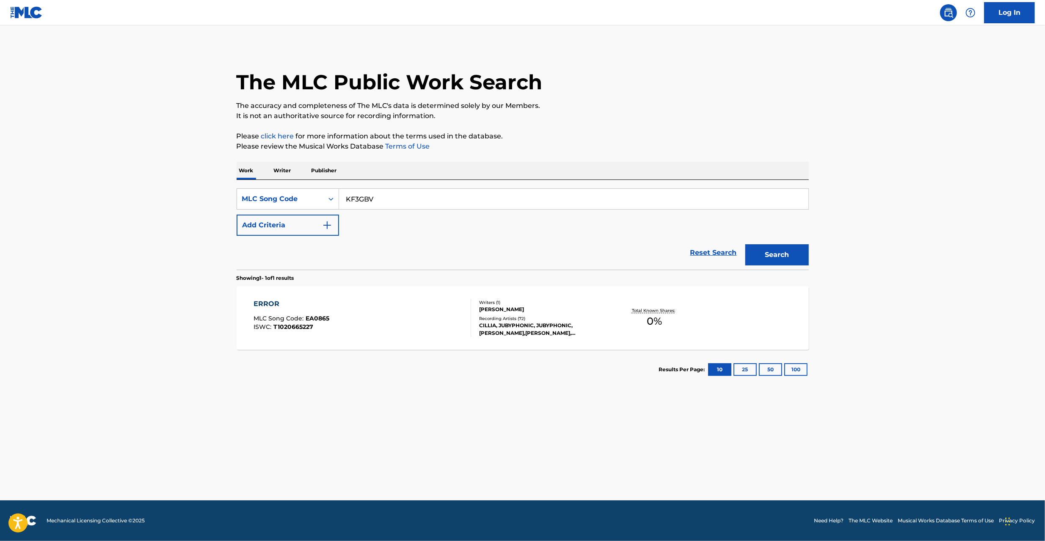
click at [745, 244] on button "Search" at bounding box center [776, 254] width 63 height 21
paste input "YE022W"
type input "YE022W"
click at [745, 244] on button "Search" at bounding box center [776, 254] width 63 height 21
click at [400, 319] on div "YEAH YEAH GIMME GIMME MLC Song Code : YE022W ISWC : T9137756128" at bounding box center [363, 318] width 218 height 38
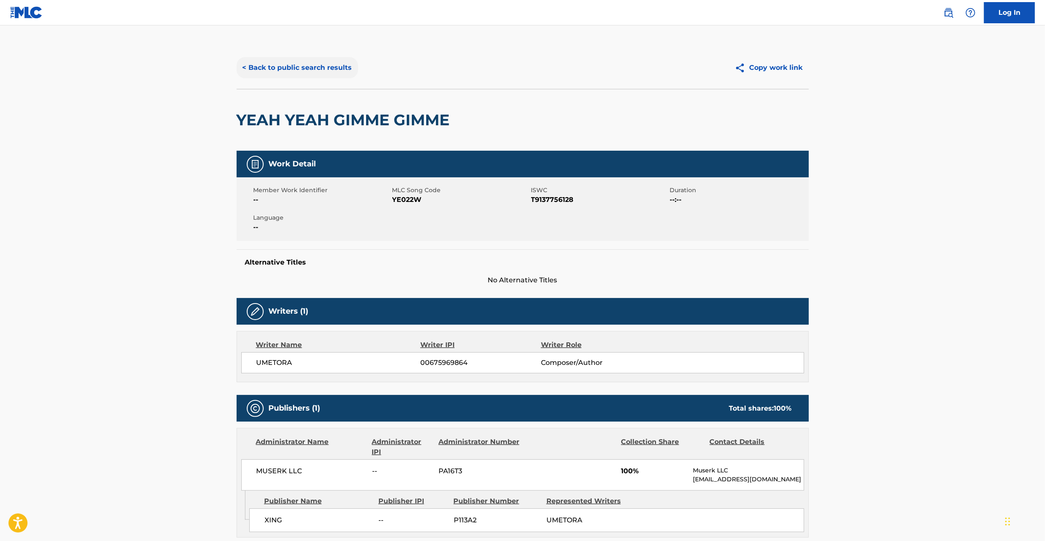
click at [306, 70] on button "< Back to public search results" at bounding box center [297, 67] width 121 height 21
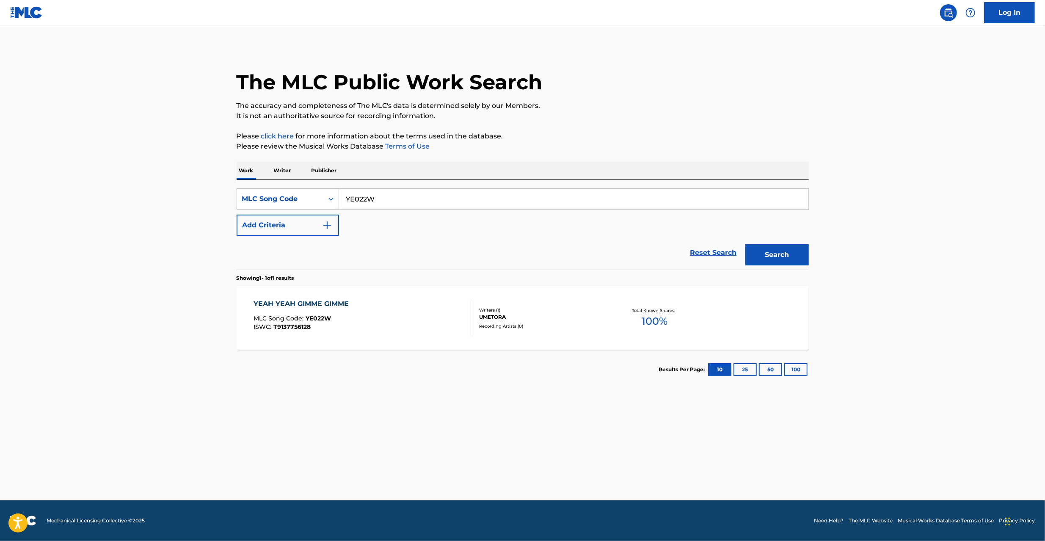
click at [400, 320] on div "YEAH YEAH GIMME GIMME MLC Song Code : YE022W ISWC : T9137756128" at bounding box center [363, 318] width 218 height 38
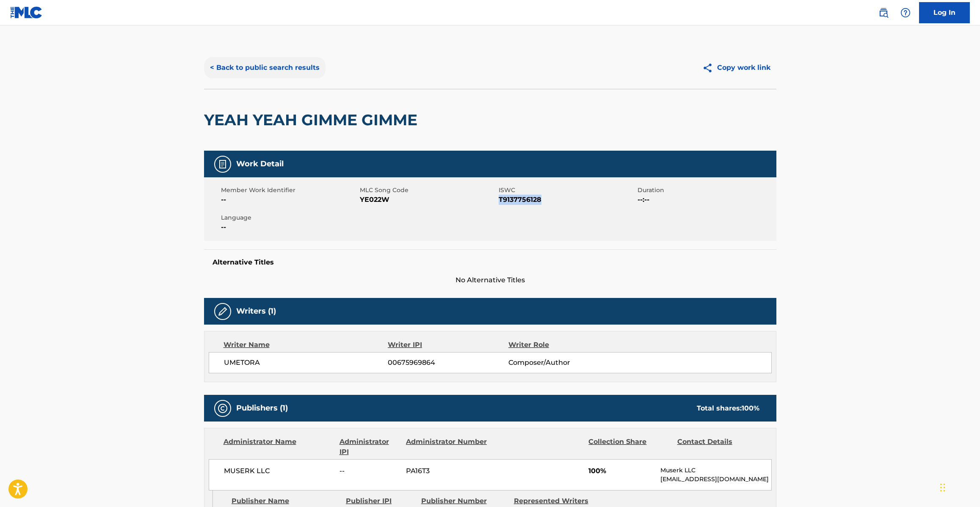
click at [301, 64] on button "< Back to public search results" at bounding box center [264, 67] width 121 height 21
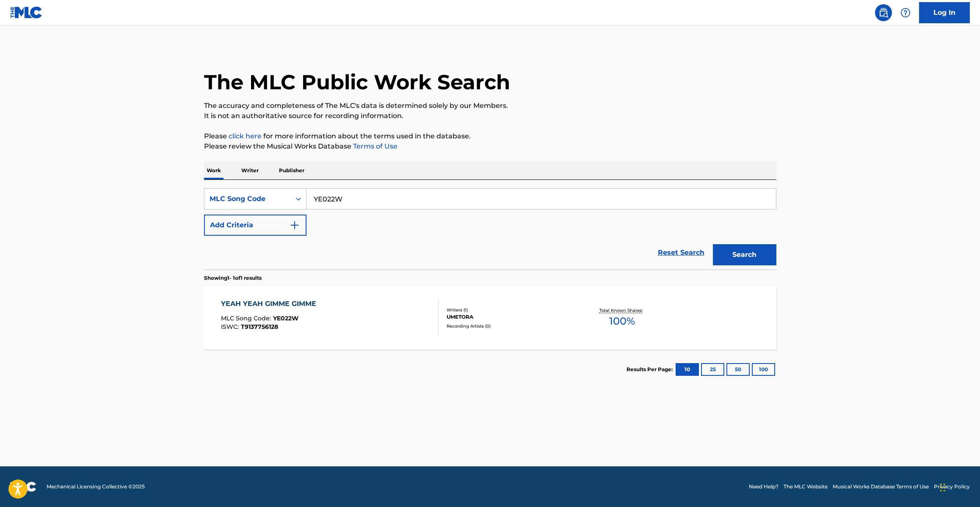
click at [406, 197] on input "YE022W" at bounding box center [540, 199] width 469 height 20
paste input "PE9KER"
click at [713, 244] on button "Search" at bounding box center [744, 254] width 63 height 21
paste input "IC8025"
type input "IC8025"
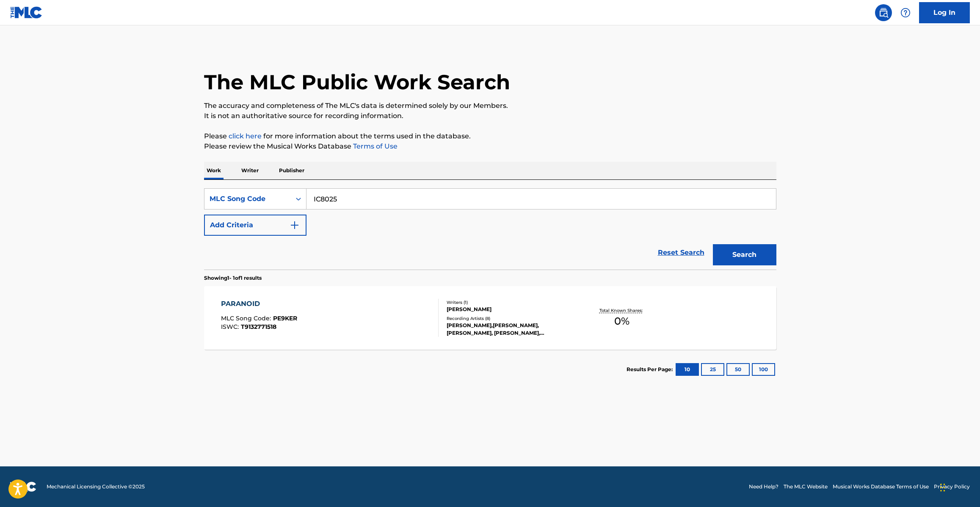
click at [713, 244] on button "Search" at bounding box center [744, 254] width 63 height 21
click at [257, 325] on span "T9132753312" at bounding box center [259, 327] width 36 height 8
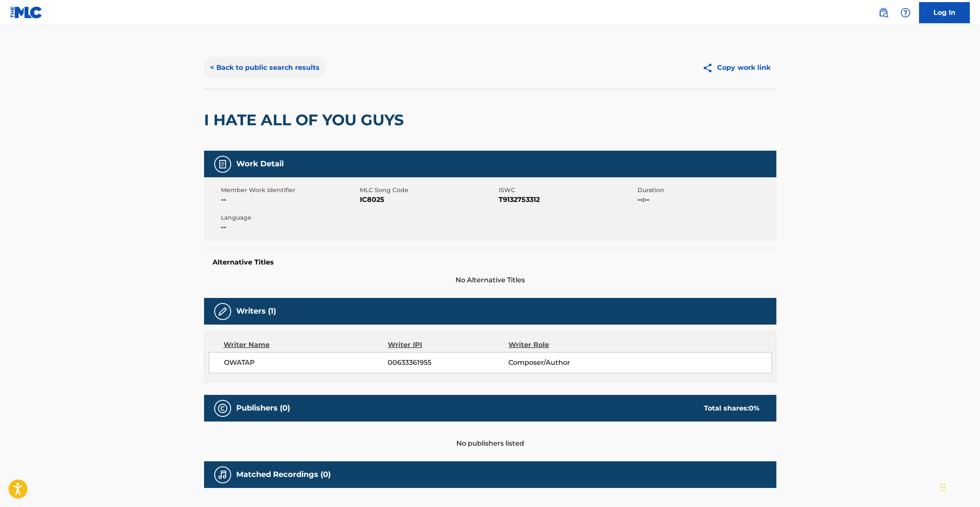
click at [288, 66] on button "< Back to public search results" at bounding box center [264, 67] width 121 height 21
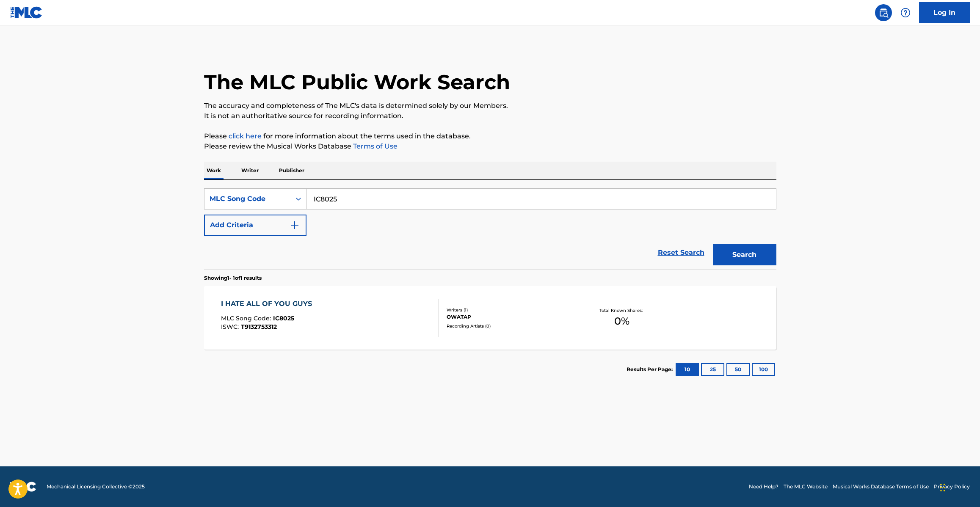
click at [356, 202] on input "IC8025" at bounding box center [540, 199] width 469 height 20
paste input "YE0208"
click at [713, 244] on button "Search" at bounding box center [744, 254] width 63 height 21
paste input "RA63YJ"
click at [713, 244] on button "Search" at bounding box center [744, 254] width 63 height 21
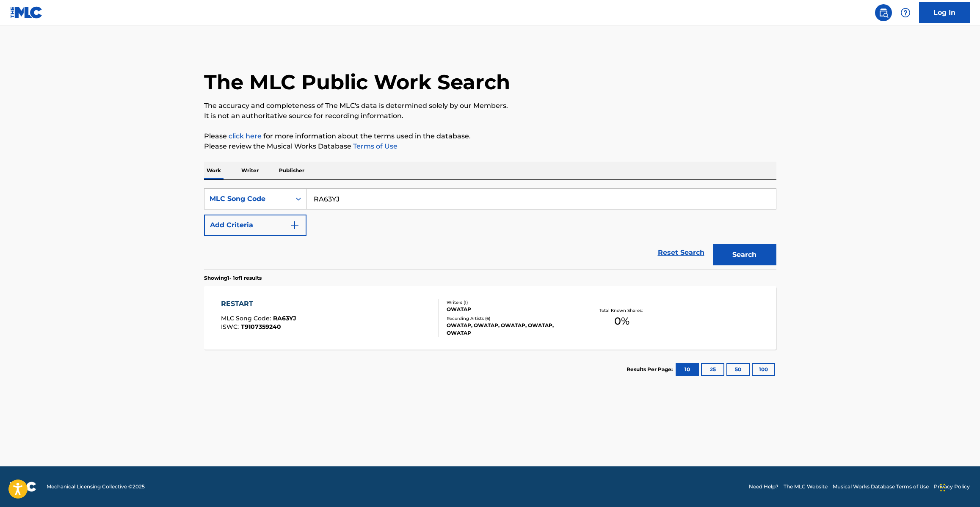
paste input "CA9IFY"
click at [713, 244] on button "Search" at bounding box center [744, 254] width 63 height 21
click at [433, 195] on input "CA9IFY" at bounding box center [540, 199] width 469 height 20
paste input "MB7N0R"
click at [713, 244] on button "Search" at bounding box center [744, 254] width 63 height 21
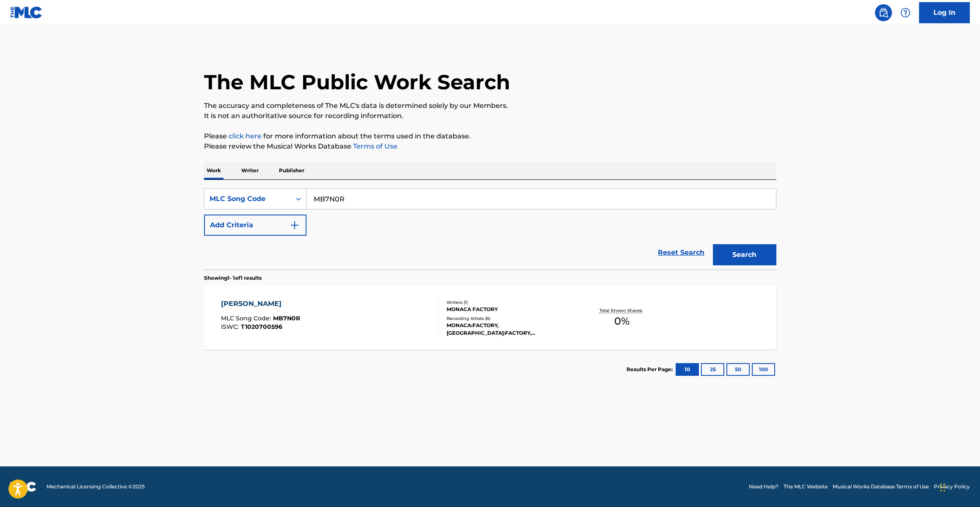
paste input "CA9A87"
click at [713, 244] on button "Search" at bounding box center [744, 254] width 63 height 21
paste input "AB7ZE4"
click at [713, 244] on button "Search" at bounding box center [744, 254] width 63 height 21
paste input "KF3GBR"
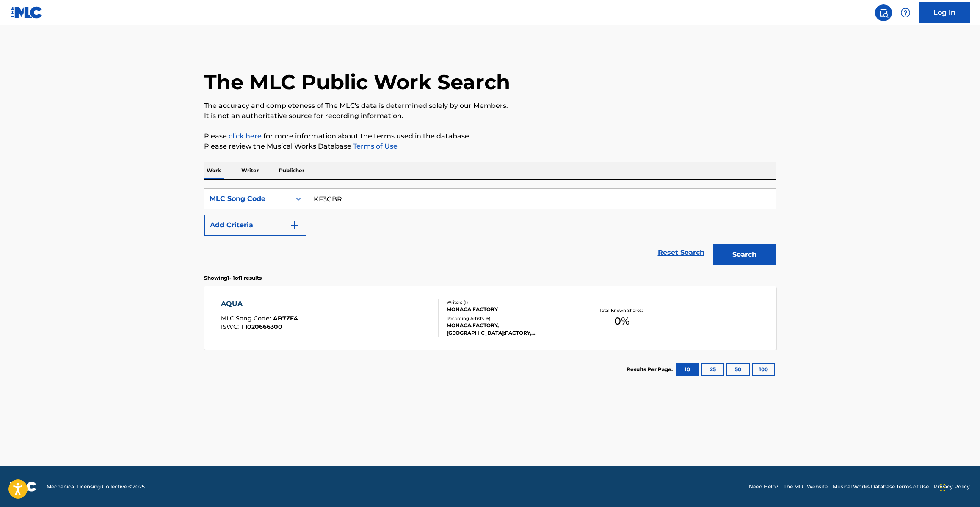
click at [713, 244] on button "Search" at bounding box center [744, 254] width 63 height 21
paste input "SB3FSI"
click at [713, 244] on button "Search" at bounding box center [744, 254] width 63 height 21
paste input "TE86KH"
click at [713, 244] on button "Search" at bounding box center [744, 254] width 63 height 21
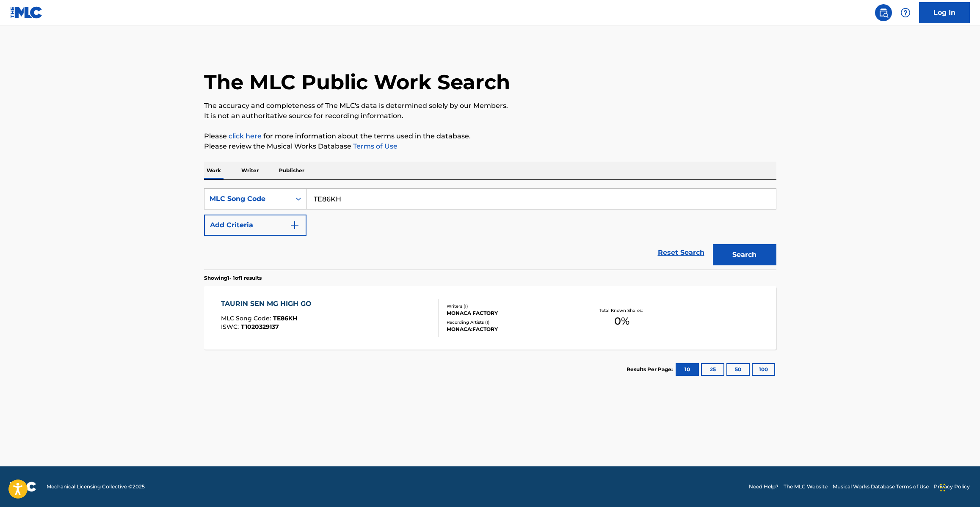
paste input "PE9DQX"
click at [713, 244] on button "Search" at bounding box center [744, 254] width 63 height 21
paste input "MB7VD6"
click at [713, 244] on button "Search" at bounding box center [744, 254] width 63 height 21
paste input "CA9IJU"
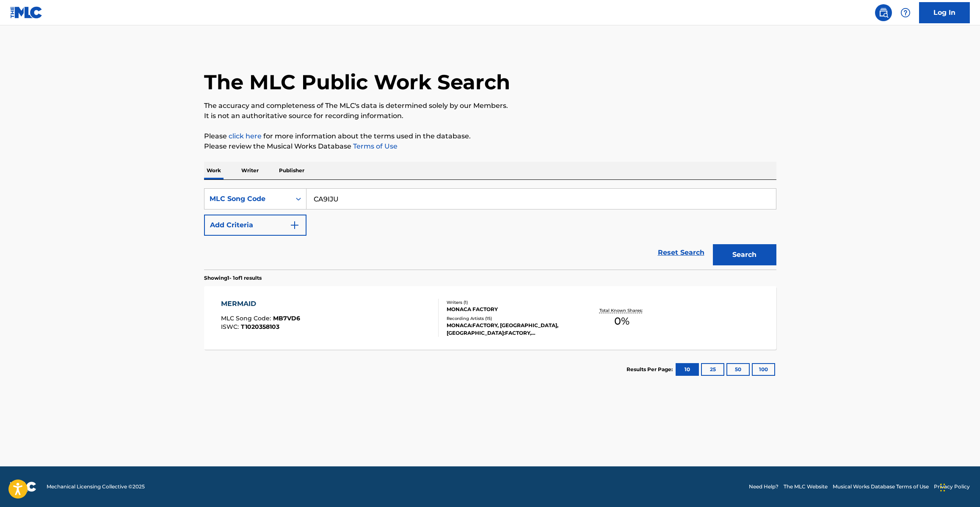
click at [713, 244] on button "Search" at bounding box center [744, 254] width 63 height 21
paste input "RA63RI"
click at [713, 244] on button "Search" at bounding box center [744, 254] width 63 height 21
paste input "AB7R31"
click at [713, 244] on button "Search" at bounding box center [744, 254] width 63 height 21
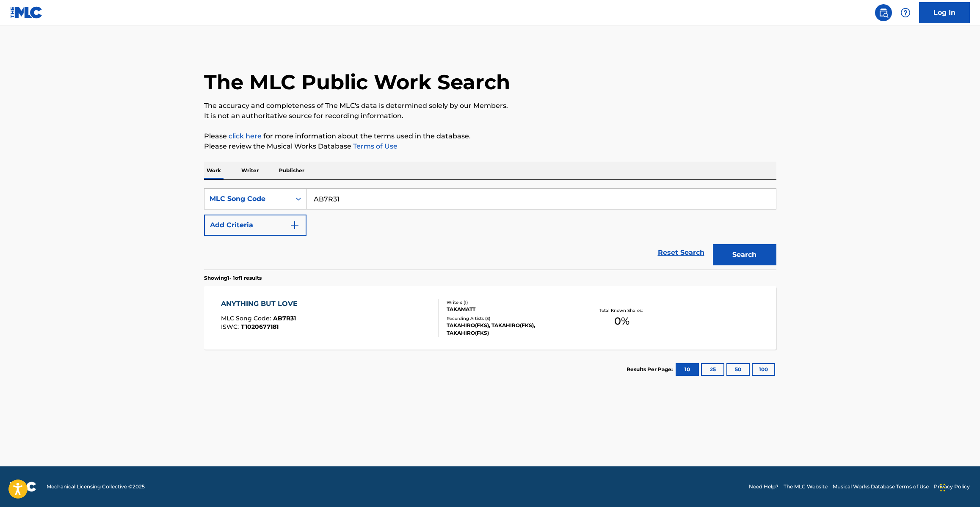
paste input "TE86NZ"
click at [713, 244] on button "Search" at bounding box center [744, 254] width 63 height 21
paste input "MB7N0I"
click at [713, 244] on button "Search" at bounding box center [744, 254] width 63 height 21
paste input "LA6YG"
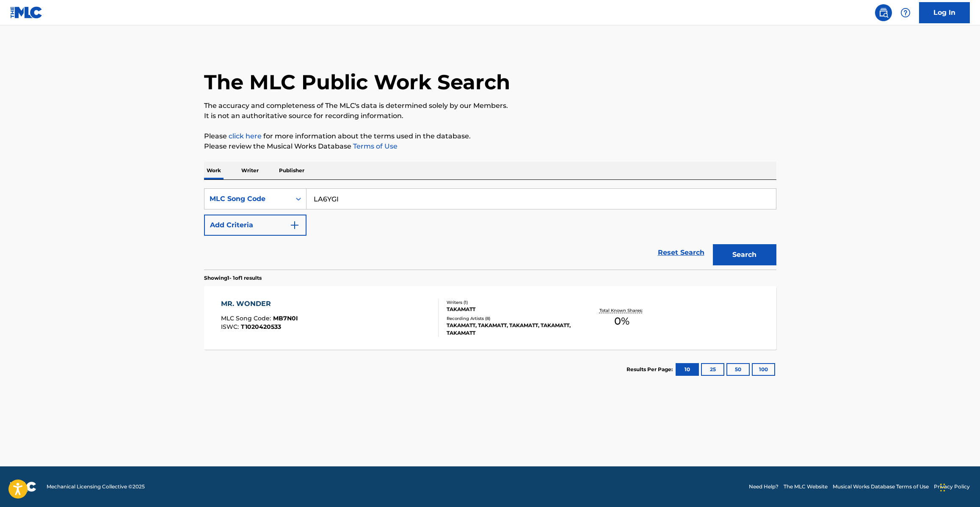
click at [713, 244] on button "Search" at bounding box center [744, 254] width 63 height 21
paste input "JC2ZF9"
click at [713, 244] on button "Search" at bounding box center [744, 254] width 63 height 21
paste input "EA1GAX"
click at [713, 244] on button "Search" at bounding box center [744, 254] width 63 height 21
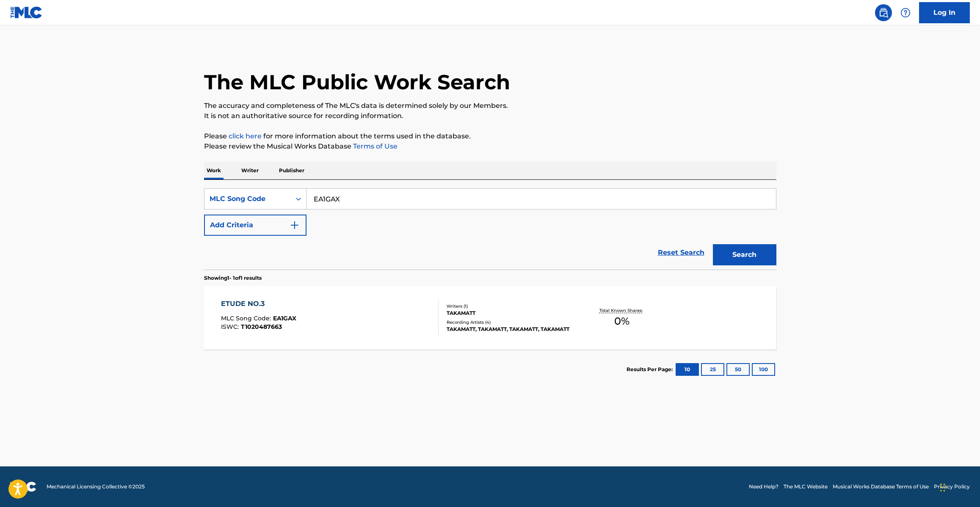
paste input "JC2ZEU"
click at [713, 244] on button "Search" at bounding box center [744, 254] width 63 height 21
paste input "BC0VJ7"
click at [713, 244] on button "Search" at bounding box center [744, 254] width 63 height 21
paste input "3A4G3S"
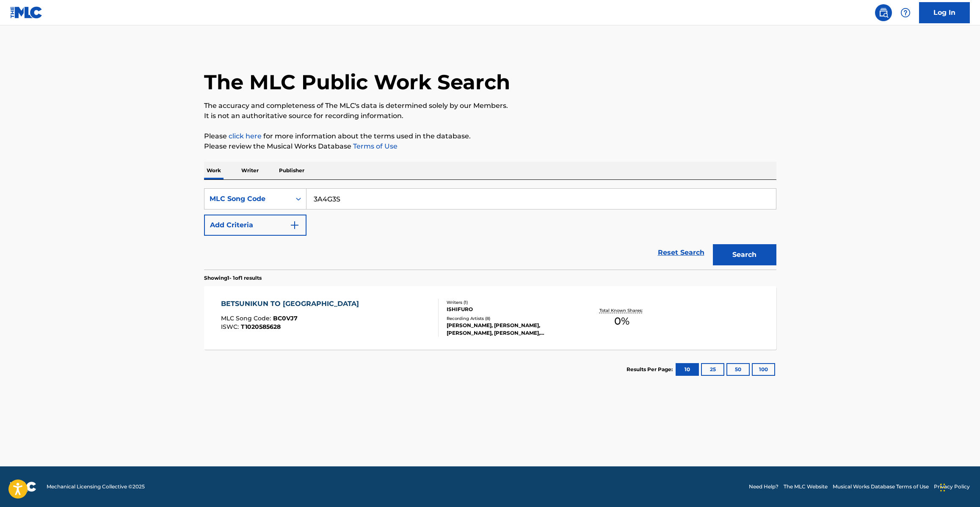
click at [713, 244] on button "Search" at bounding box center [744, 254] width 63 height 21
paste input "YE022G"
click at [713, 244] on button "Search" at bounding box center [744, 254] width 63 height 21
paste input "AB7ZSJ"
click at [713, 244] on button "Search" at bounding box center [744, 254] width 63 height 21
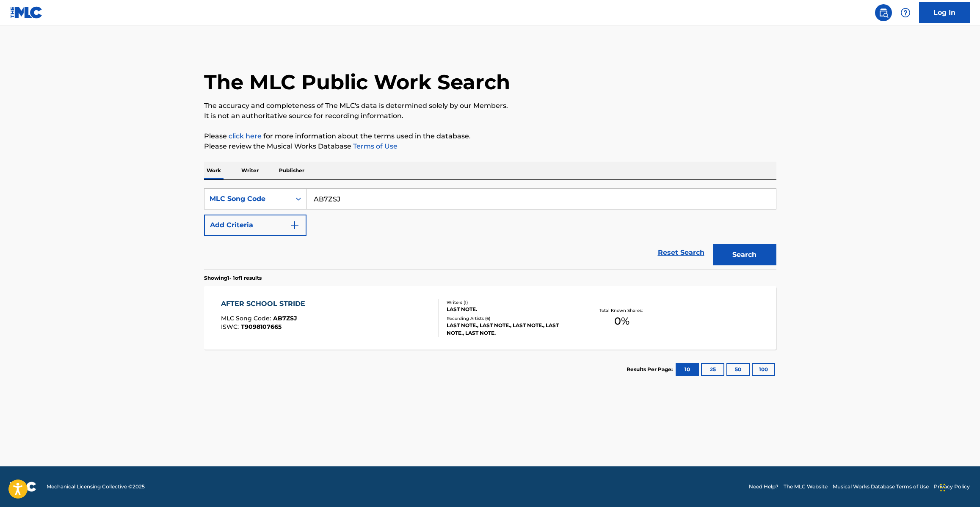
paste input "LA65XZ"
click at [713, 244] on button "Search" at bounding box center [744, 254] width 63 height 21
paste input "AB7ZSI"
click at [713, 244] on button "Search" at bounding box center [744, 254] width 63 height 21
paste input "LA6YQ9"
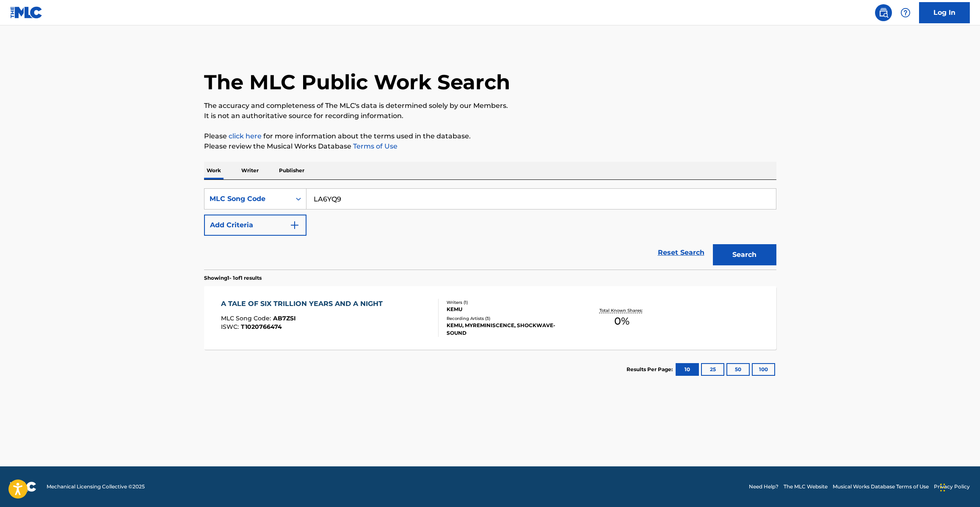
click at [713, 244] on button "Search" at bounding box center [744, 254] width 63 height 21
paste
click at [713, 244] on button "Search" at bounding box center [744, 254] width 63 height 21
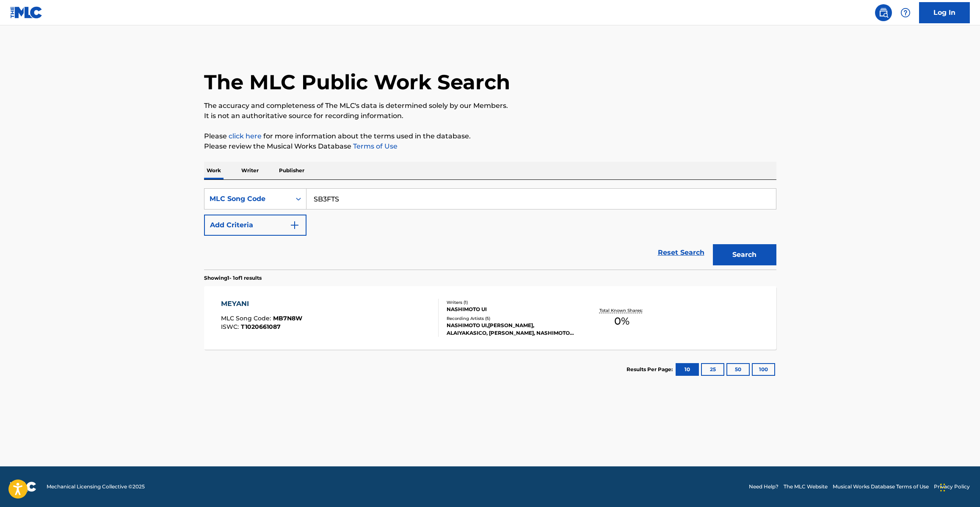
click at [713, 244] on button "Search" at bounding box center [744, 254] width 63 height 21
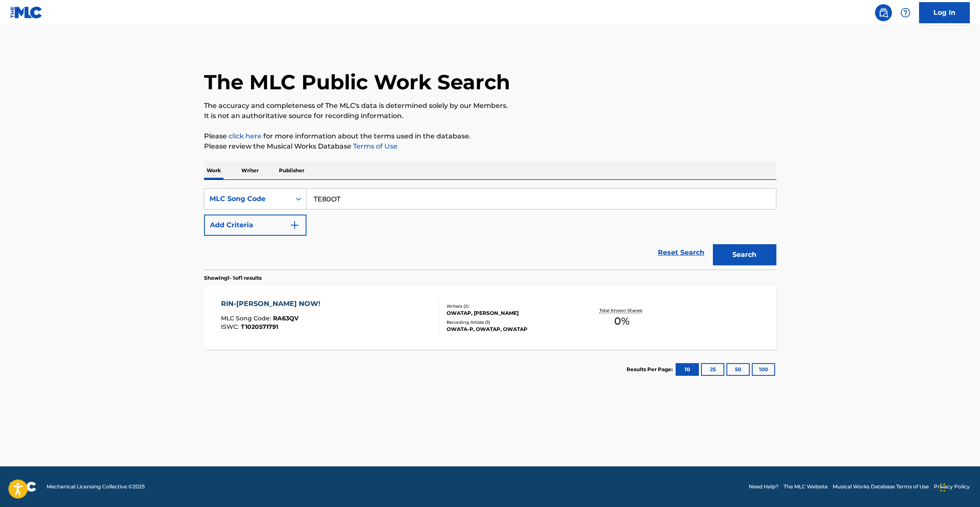
click at [713, 244] on button "Search" at bounding box center [744, 254] width 63 height 21
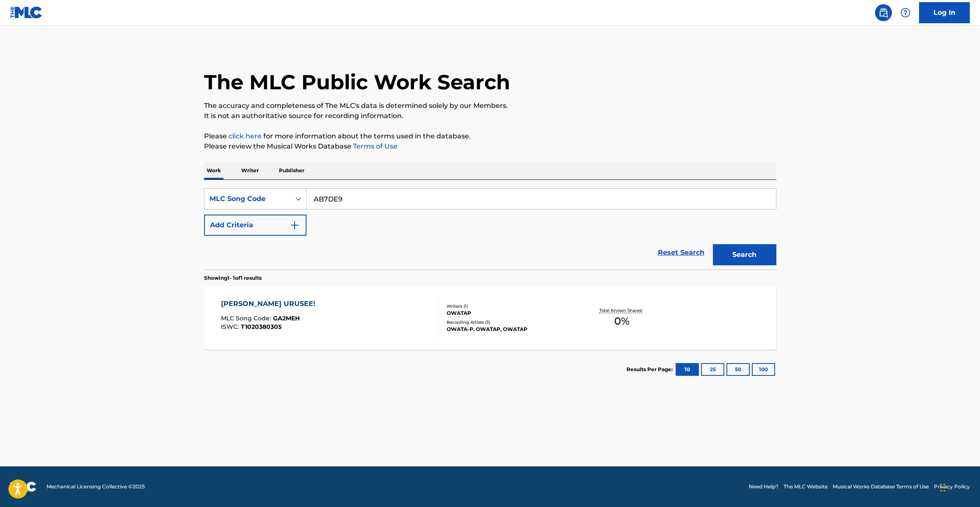
click at [713, 244] on button "Search" at bounding box center [744, 254] width 63 height 21
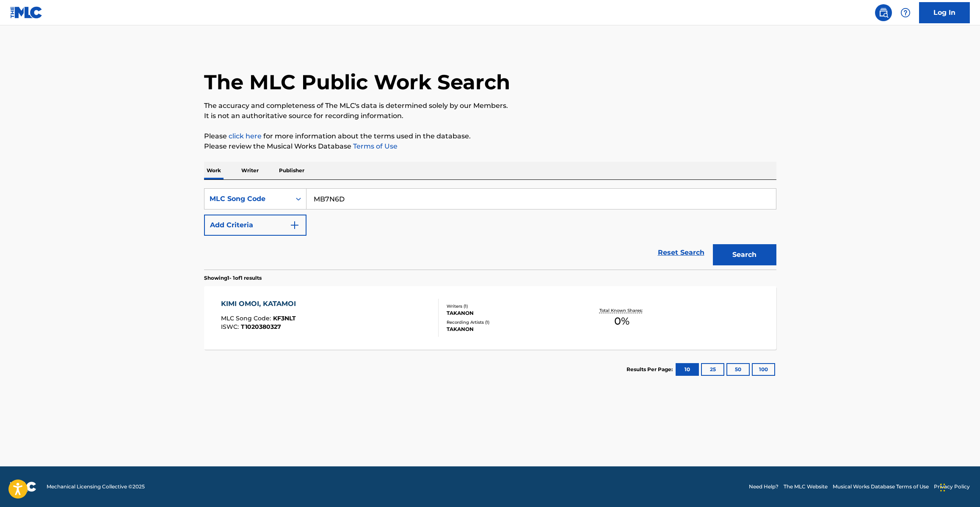
click at [713, 244] on button "Search" at bounding box center [744, 254] width 63 height 21
click at [377, 201] on input "IC95FA" at bounding box center [540, 199] width 469 height 20
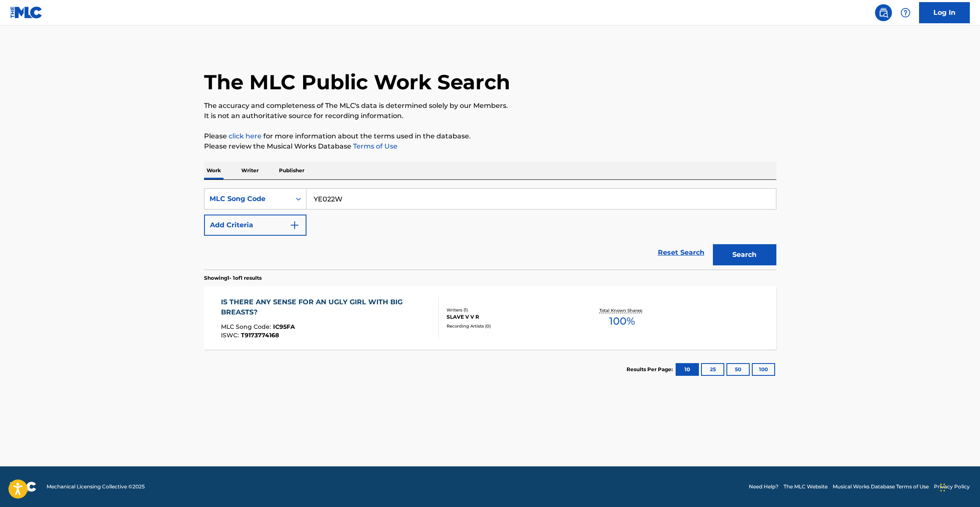
type input "YE022W"
click at [713, 244] on button "Search" at bounding box center [744, 254] width 63 height 21
click at [30, 13] on img at bounding box center [26, 12] width 33 height 12
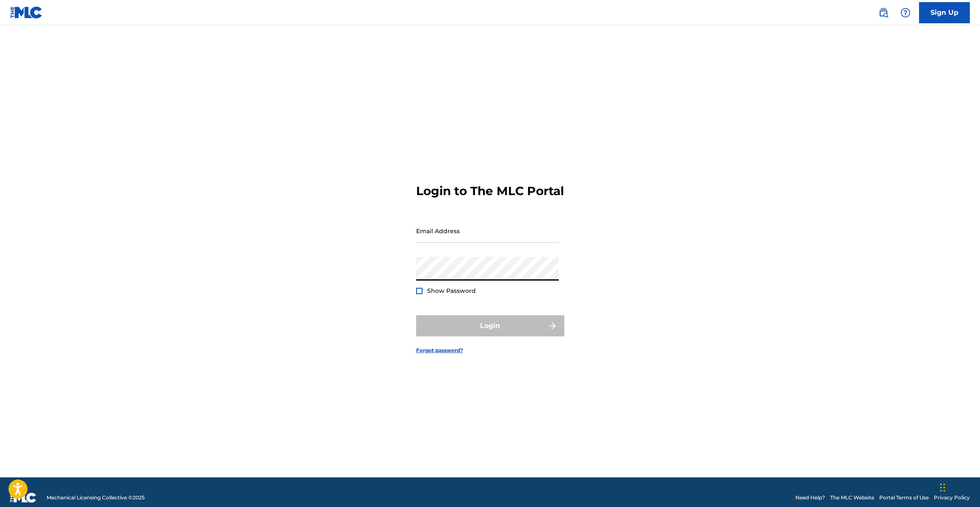
type input "[PERSON_NAME][EMAIL_ADDRESS][PERSON_NAME][DOMAIN_NAME]"
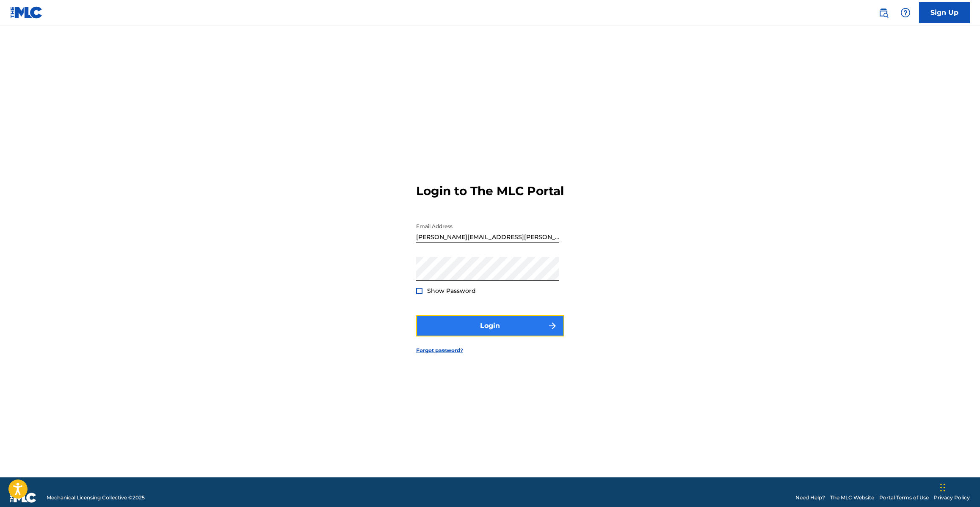
click at [485, 336] on button "Login" at bounding box center [490, 325] width 148 height 21
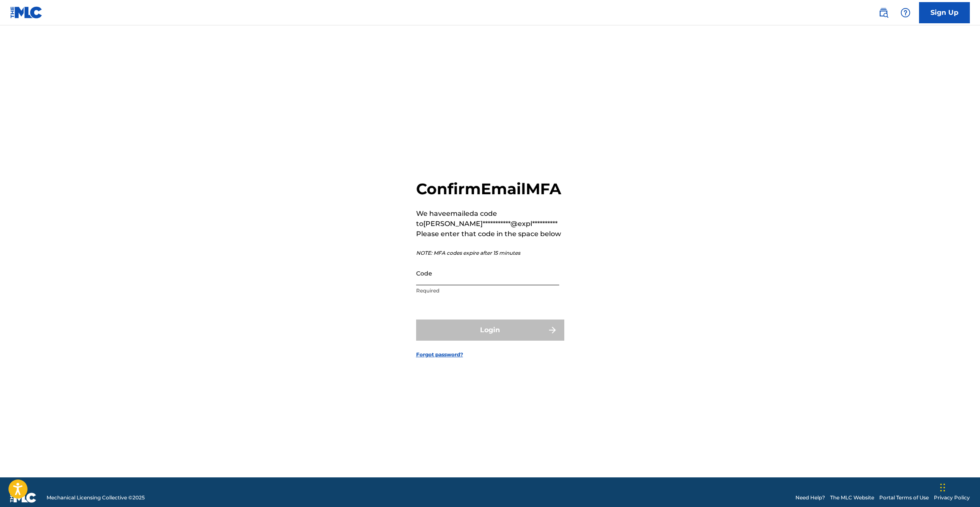
click at [488, 285] on input "Code" at bounding box center [487, 273] width 143 height 24
type input "569793"
click at [469, 335] on button "Login" at bounding box center [490, 330] width 148 height 21
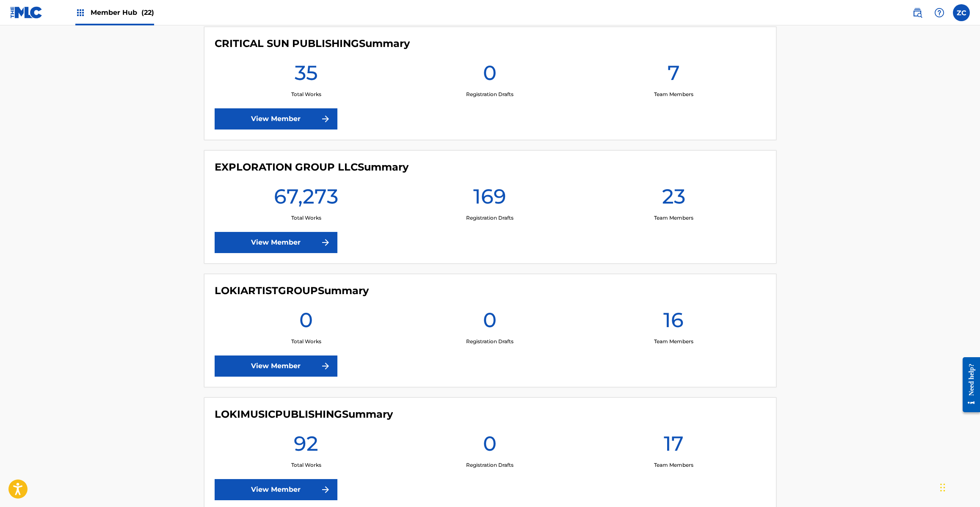
scroll to position [1340, 0]
click at [262, 244] on link "View Member" at bounding box center [276, 242] width 123 height 21
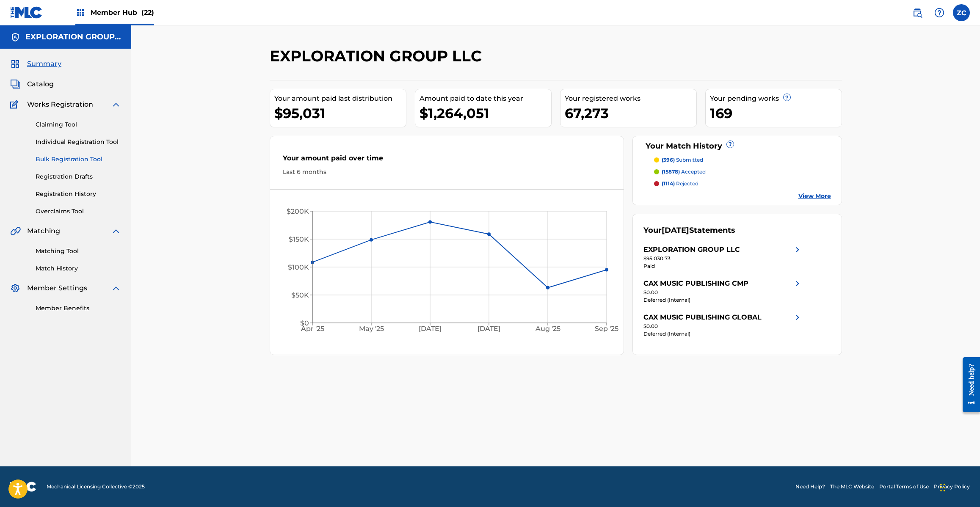
click at [77, 161] on link "Bulk Registration Tool" at bounding box center [79, 159] width 86 height 9
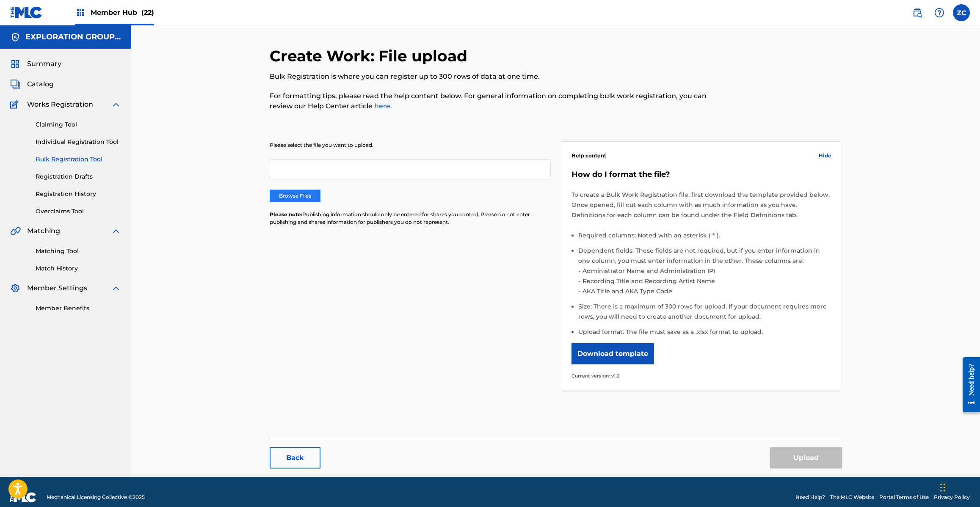
click at [309, 198] on label "Browse Files" at bounding box center [295, 196] width 51 height 13
click at [0, 0] on input "Browse Files" at bounding box center [0, 0] width 0 height 0
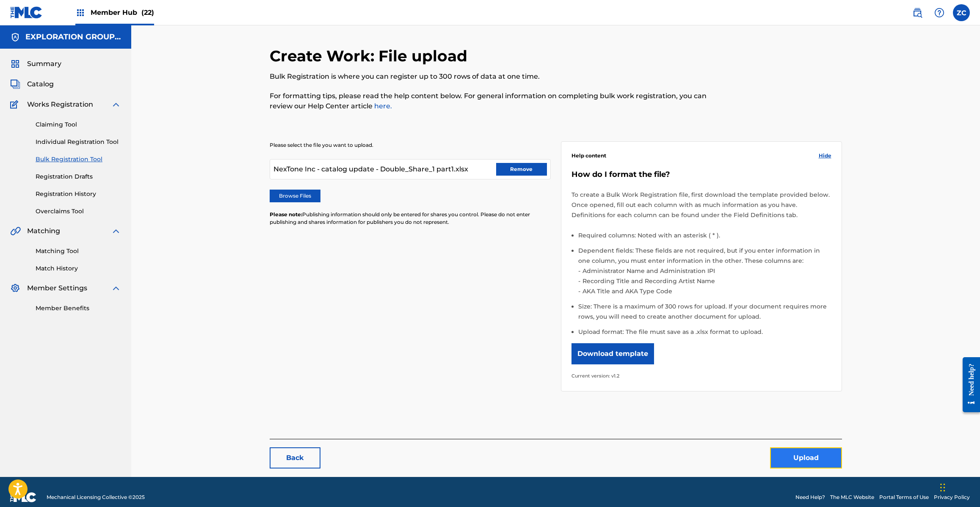
click at [799, 456] on button "Upload" at bounding box center [806, 457] width 72 height 21
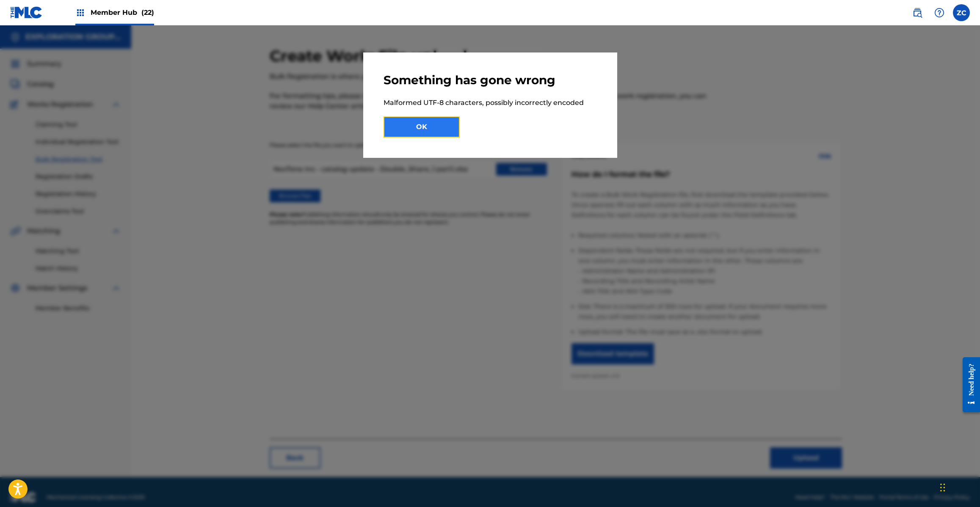
drag, startPoint x: 422, startPoint y: 125, endPoint x: 708, endPoint y: 381, distance: 383.4
click at [423, 125] on button "OK" at bounding box center [422, 126] width 76 height 21
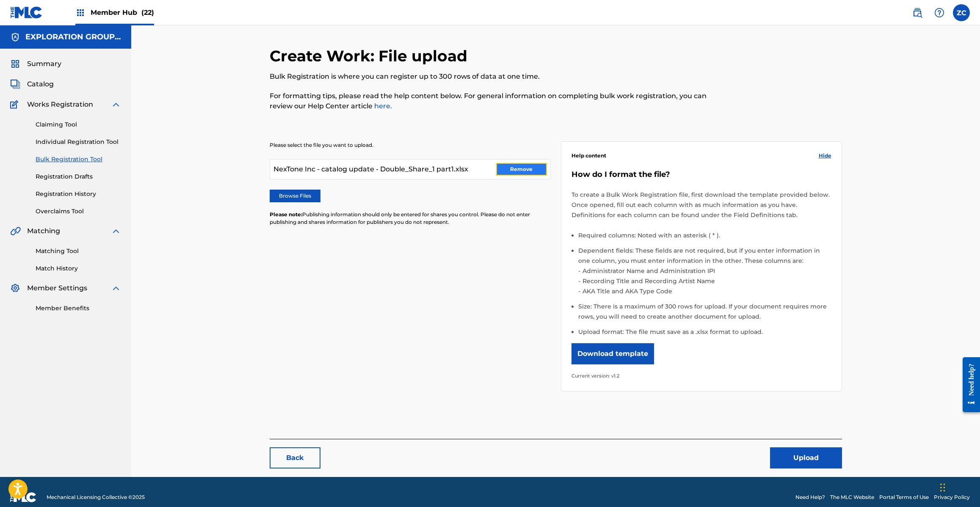
click at [524, 170] on button "Remove" at bounding box center [521, 169] width 51 height 13
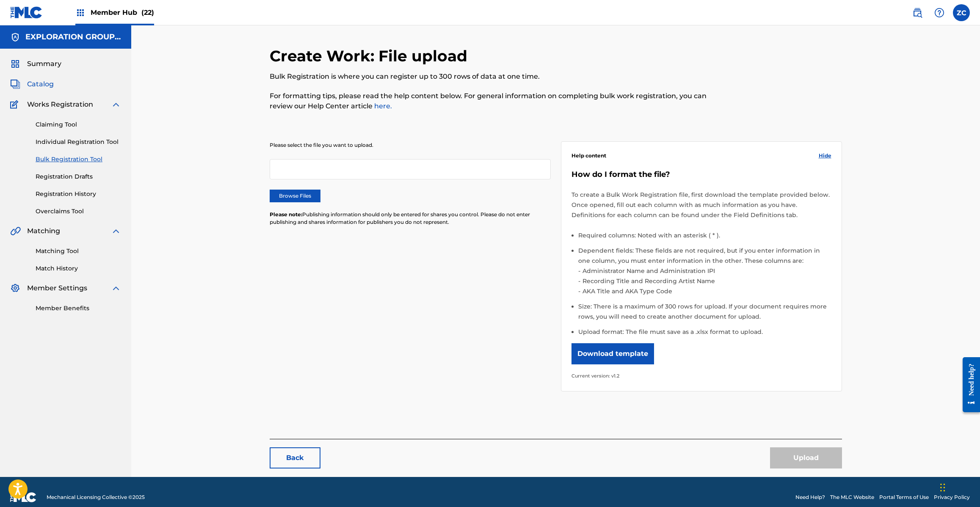
click at [40, 81] on span "Catalog" at bounding box center [40, 84] width 27 height 10
